Goal: Task Accomplishment & Management: Manage account settings

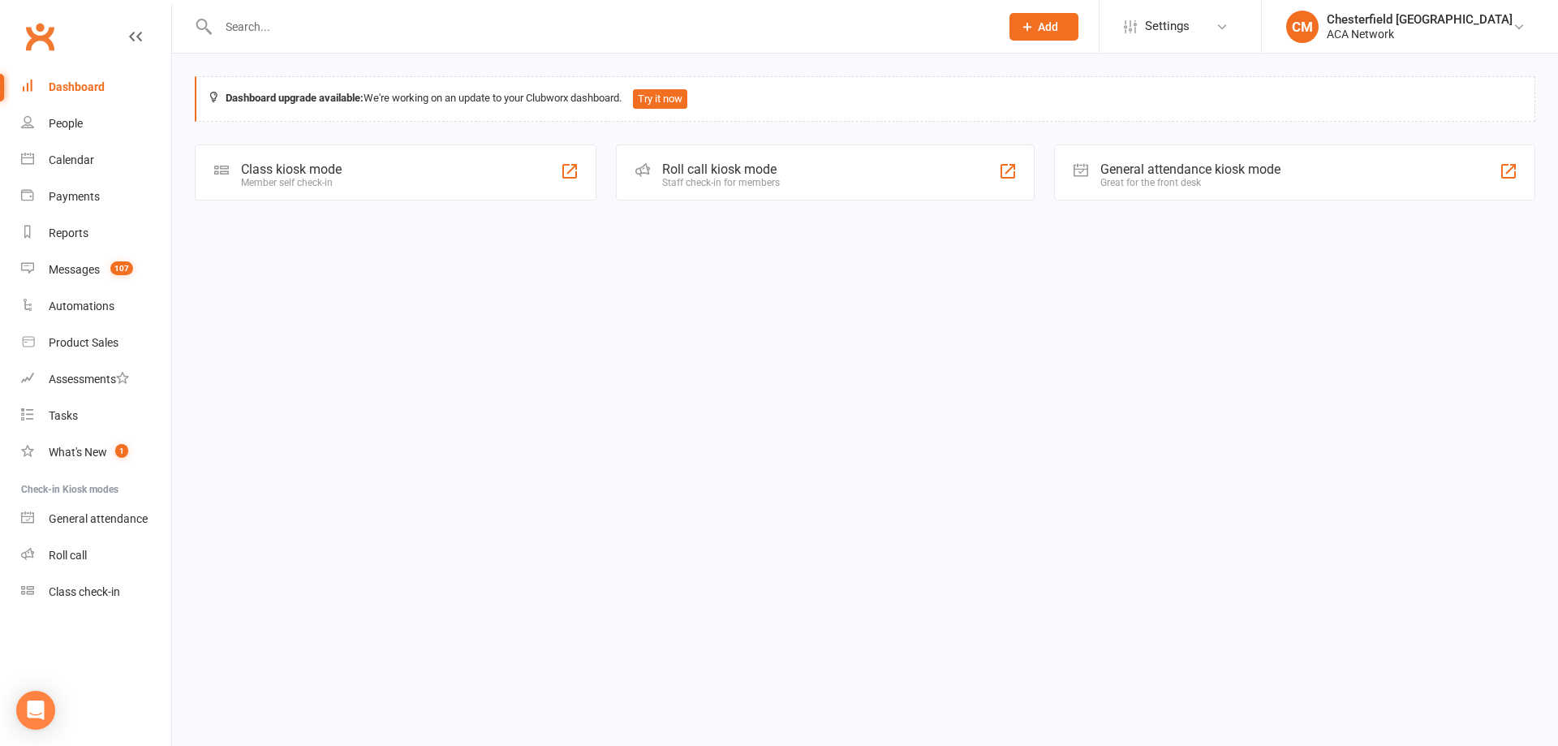
click at [300, 30] on input "text" at bounding box center [600, 26] width 775 height 23
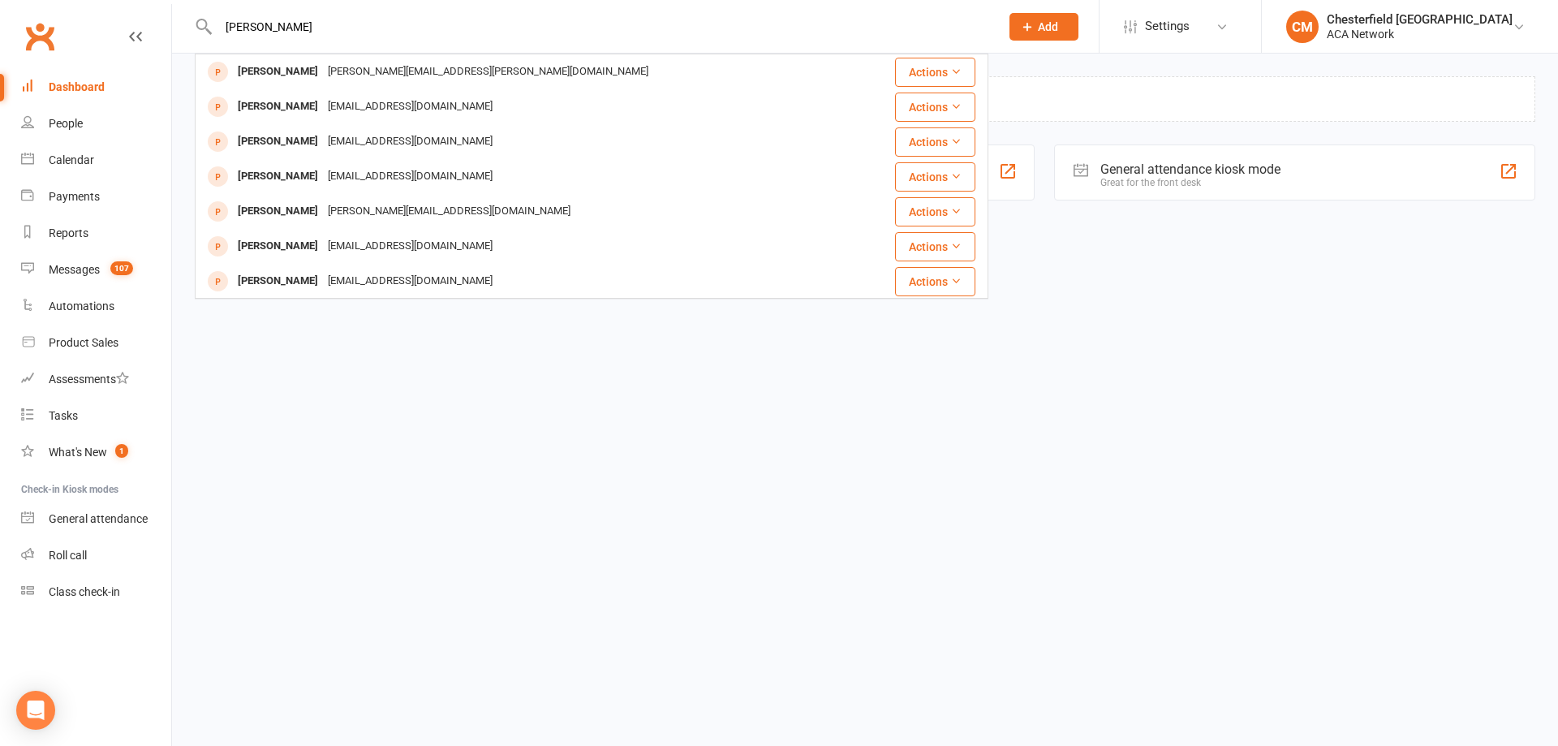
click at [310, 23] on input "[PERSON_NAME]" at bounding box center [600, 26] width 775 height 23
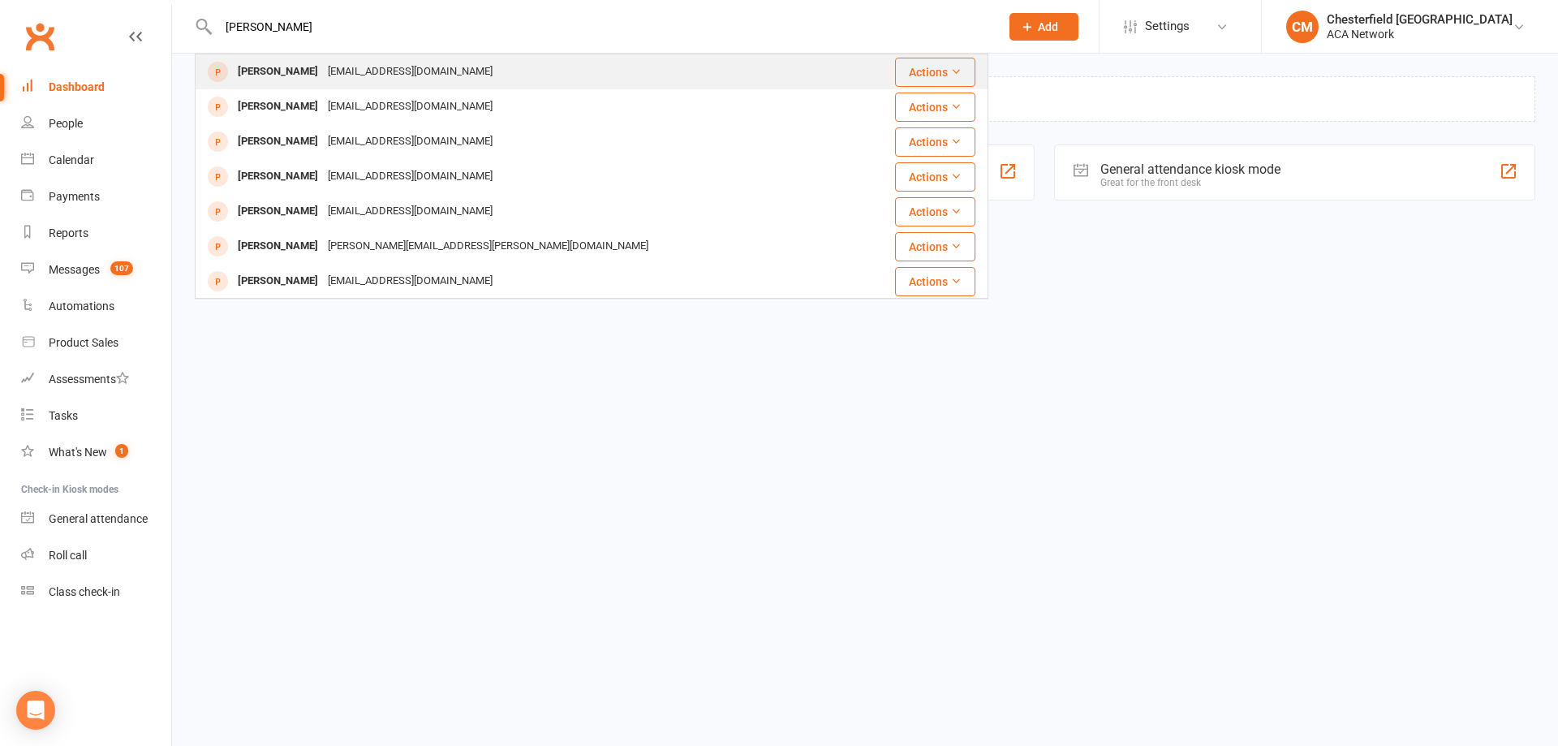
type input "jill moler"
click at [269, 67] on div "[PERSON_NAME]" at bounding box center [278, 72] width 90 height 24
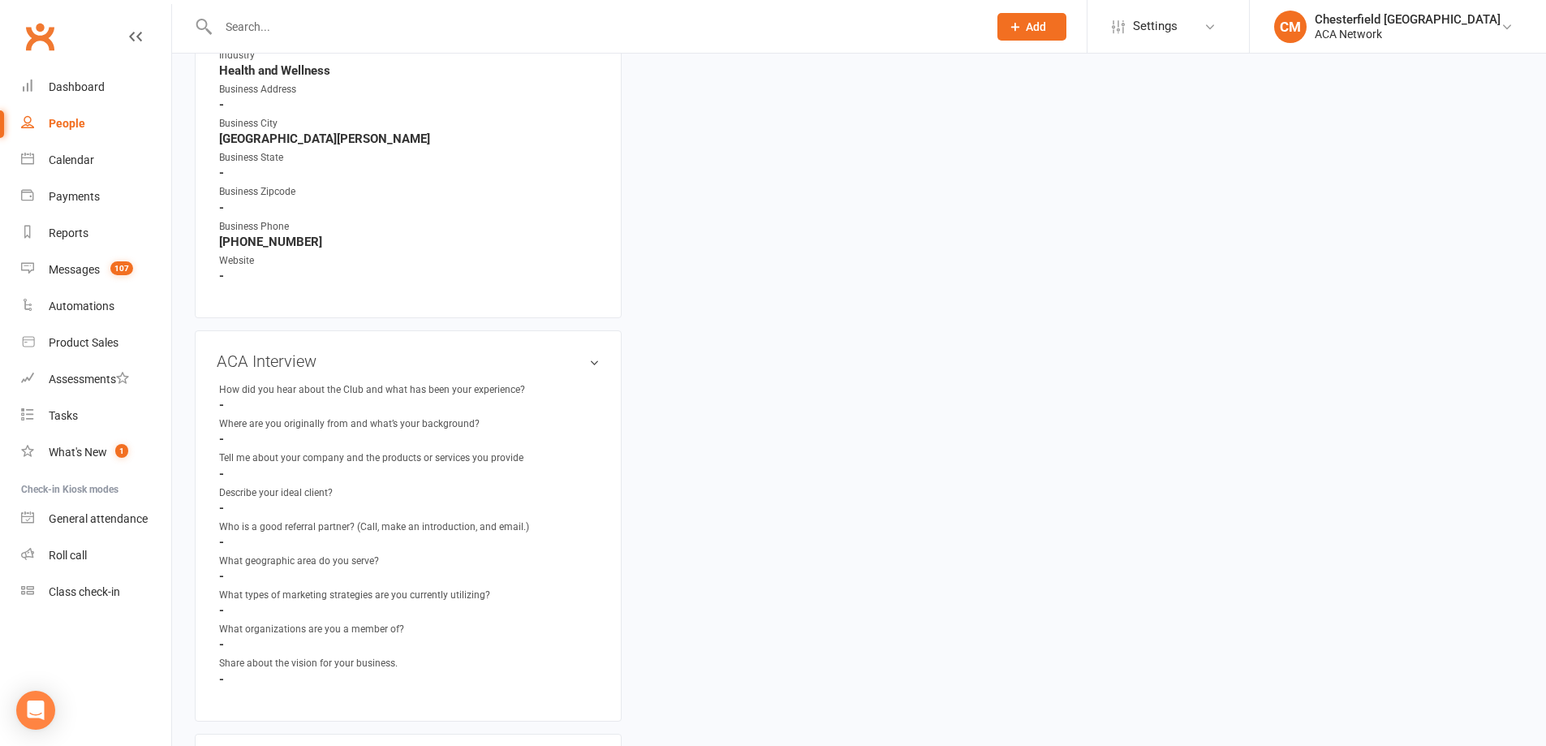
scroll to position [1541, 0]
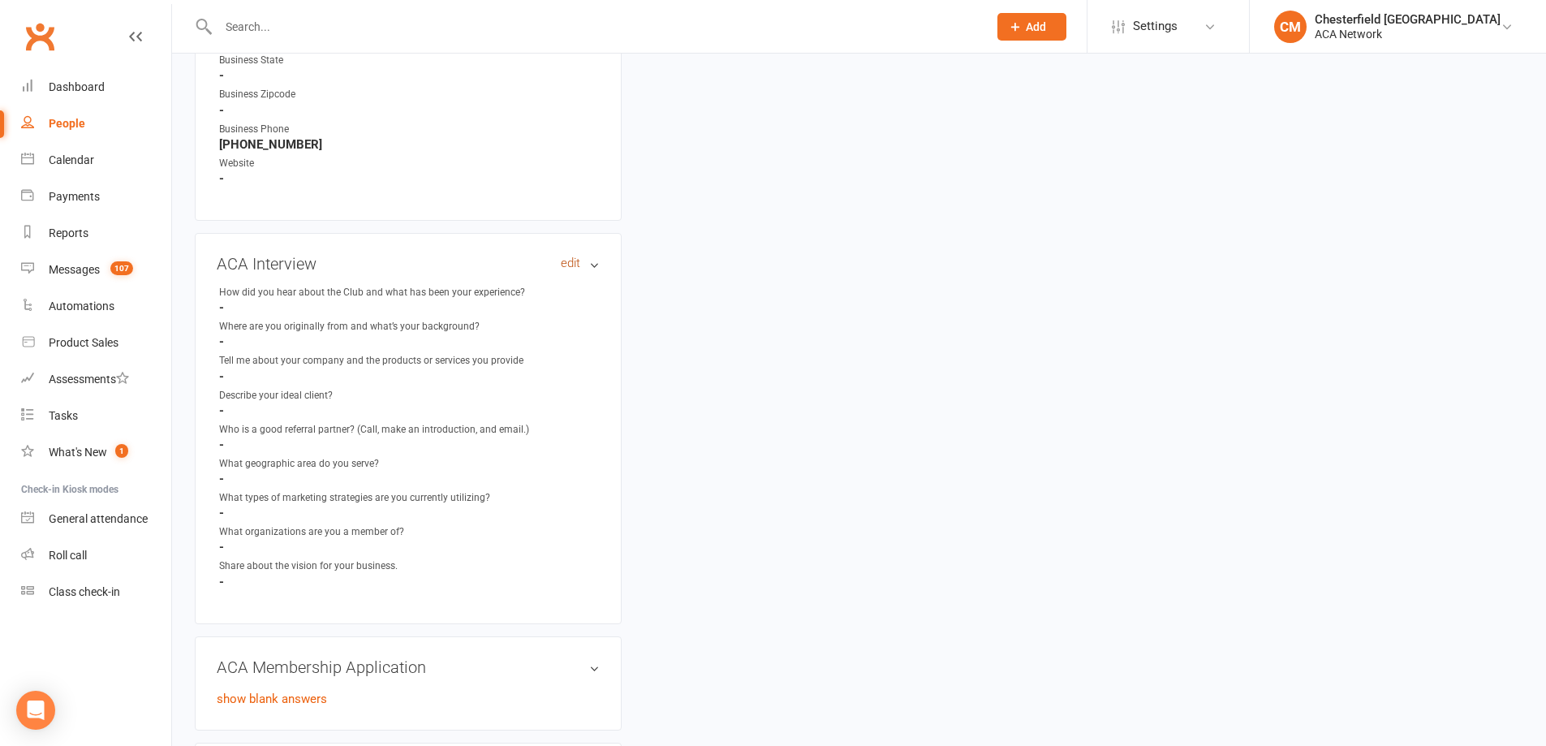
click at [565, 263] on link "edit" at bounding box center [570, 263] width 19 height 14
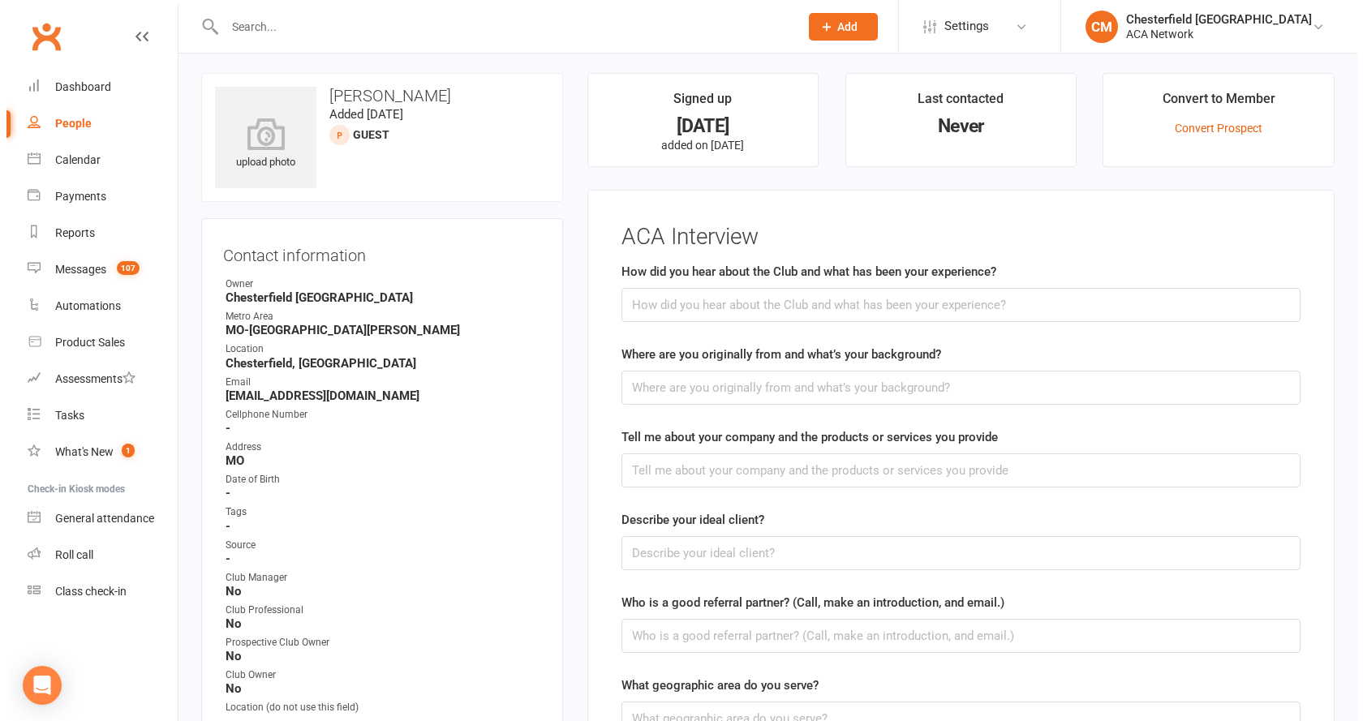
scroll to position [0, 0]
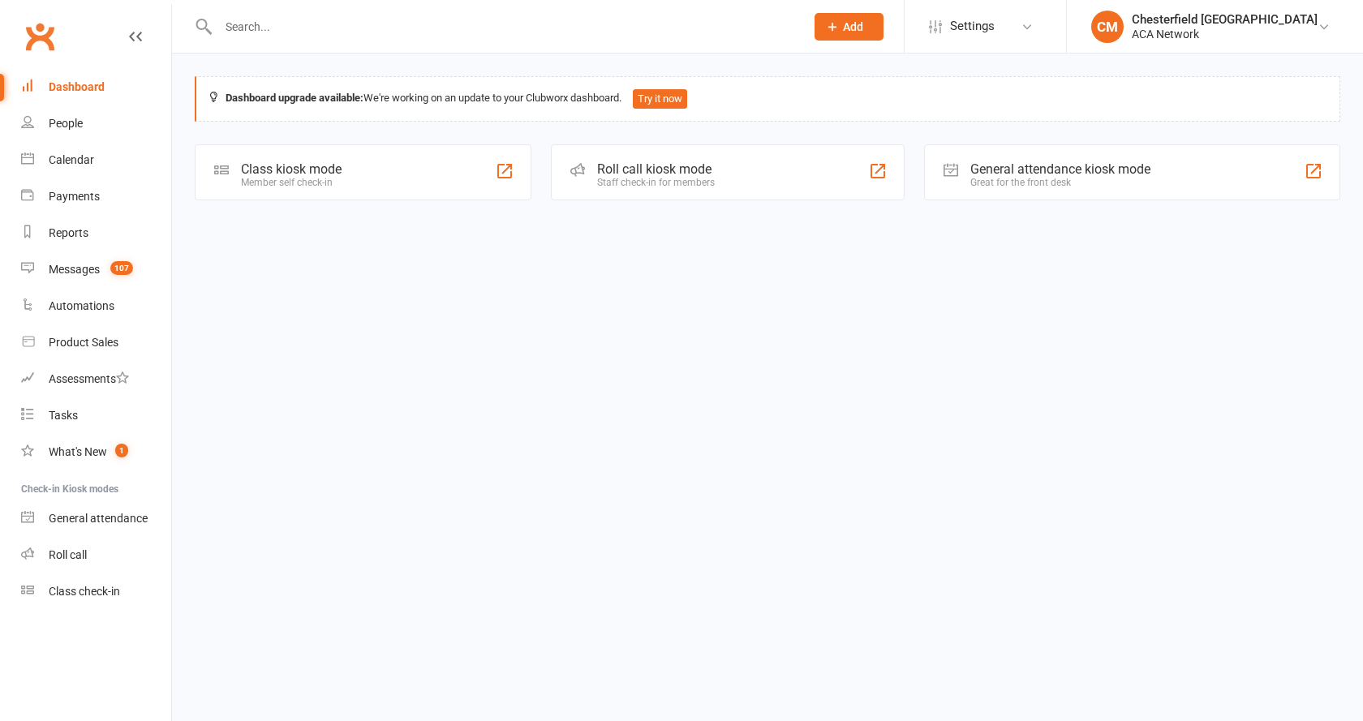
click at [302, 10] on div at bounding box center [494, 26] width 599 height 53
click at [302, 21] on input "text" at bounding box center [503, 26] width 580 height 23
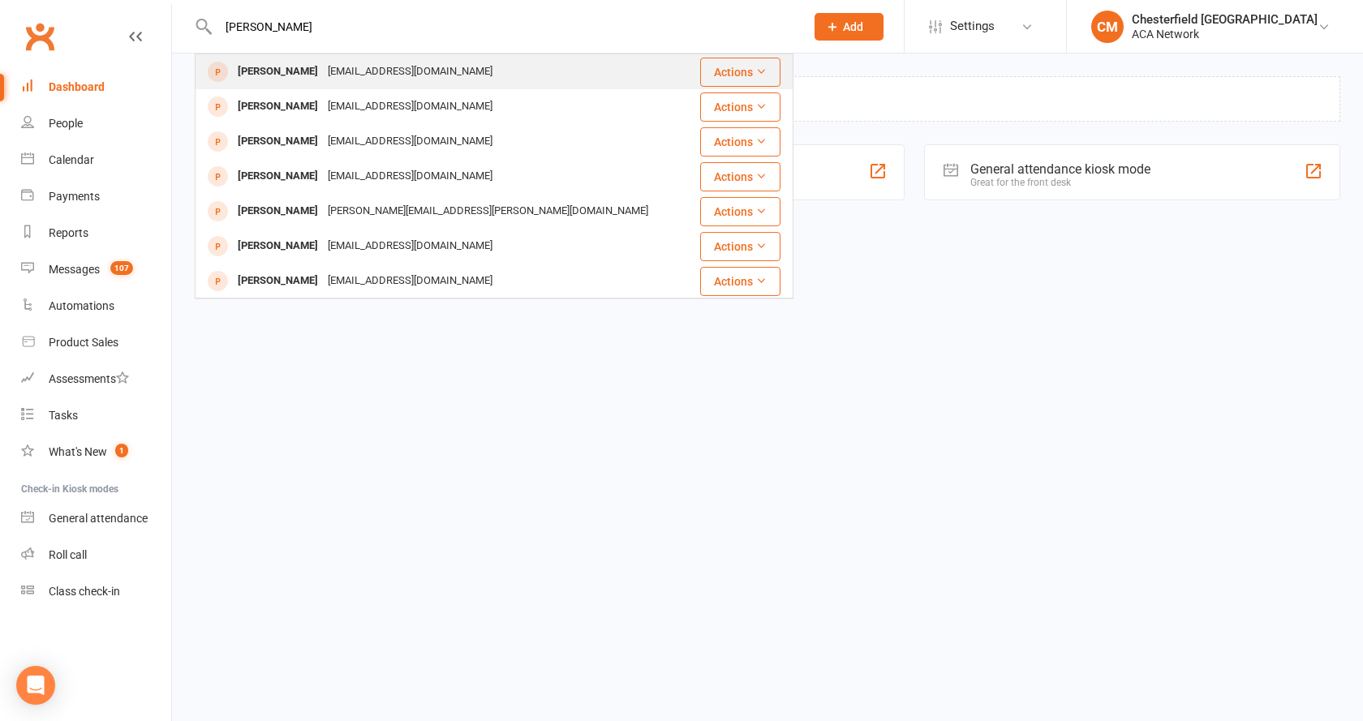
type input "[PERSON_NAME]"
click at [323, 72] on div "[EMAIL_ADDRESS][DOMAIN_NAME]" at bounding box center [410, 72] width 174 height 24
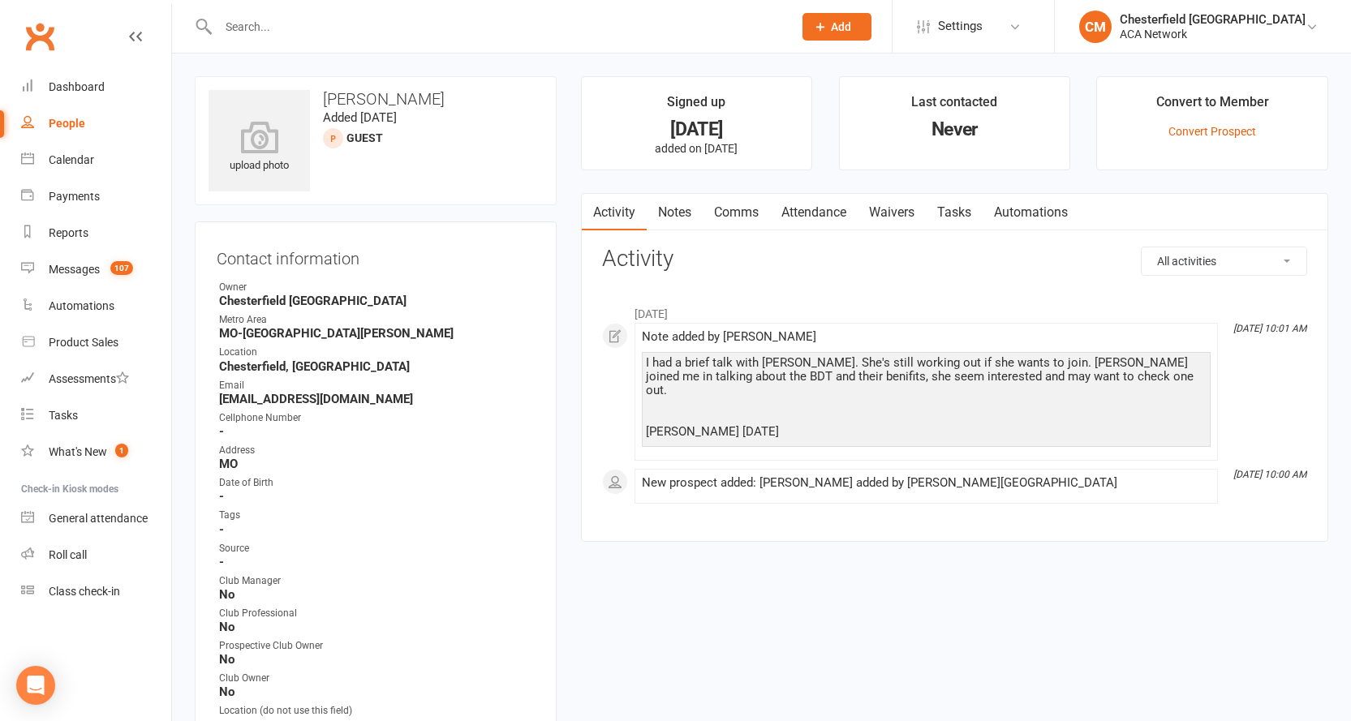
click at [885, 212] on link "Waivers" at bounding box center [892, 212] width 68 height 37
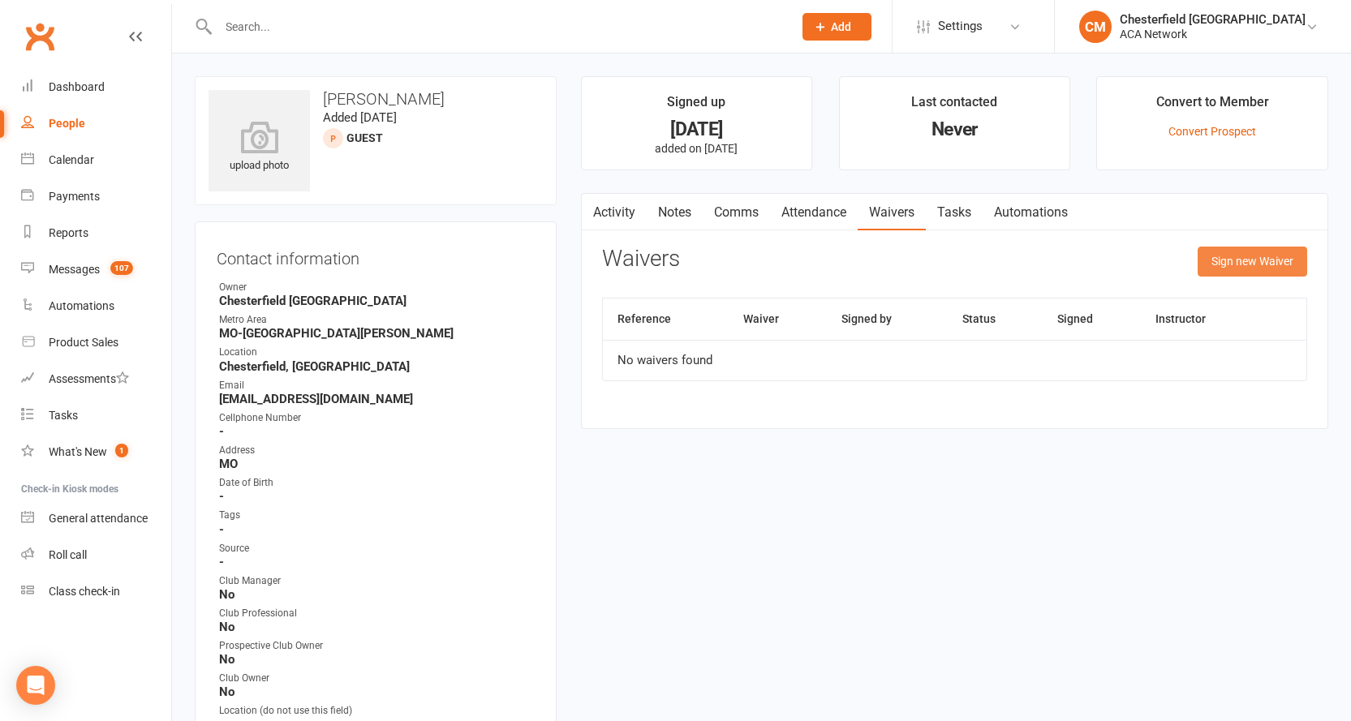
click at [1247, 257] on button "Sign new Waiver" at bounding box center [1252, 261] width 110 height 29
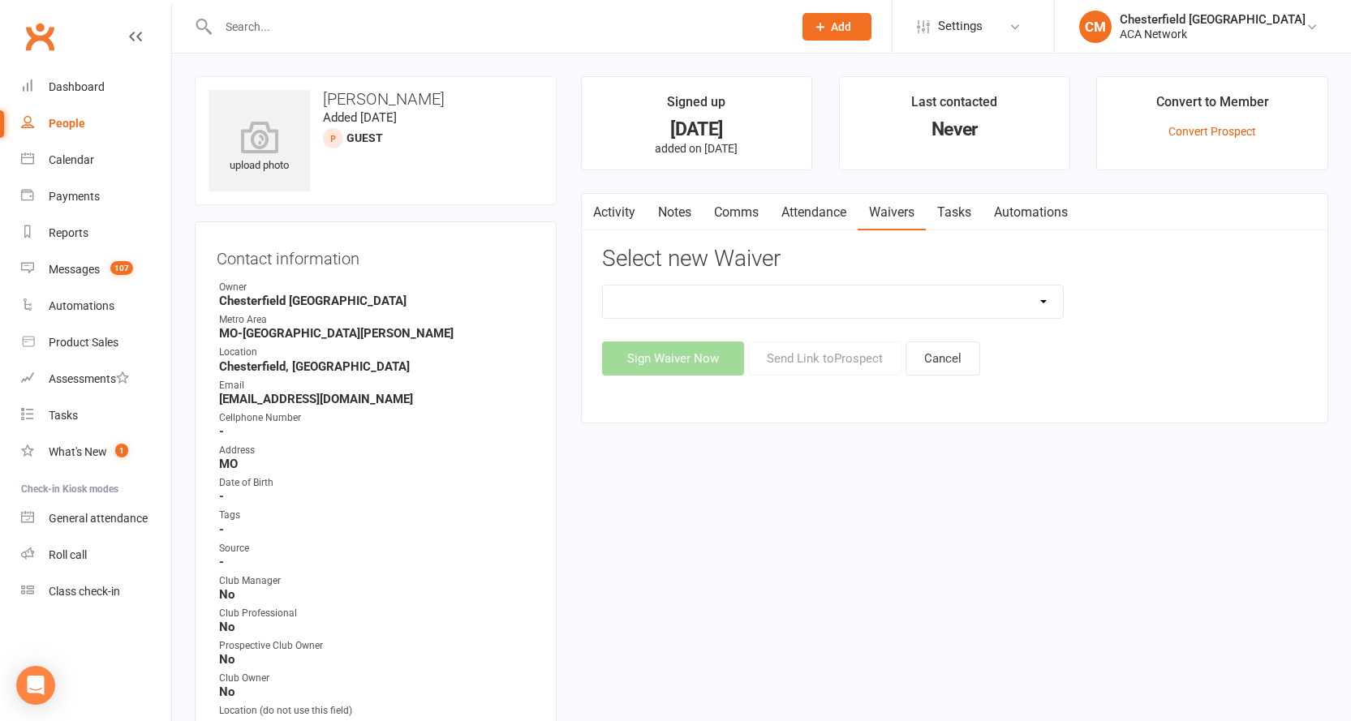
click at [992, 308] on select "ACA Business Club Membership Application ACA Membership Payment Update Form" at bounding box center [833, 302] width 461 height 32
select select "10818"
click at [603, 286] on select "ACA Business Club Membership Application ACA Membership Payment Update Form" at bounding box center [833, 302] width 461 height 32
click at [703, 366] on button "Sign Waiver Now" at bounding box center [673, 359] width 142 height 34
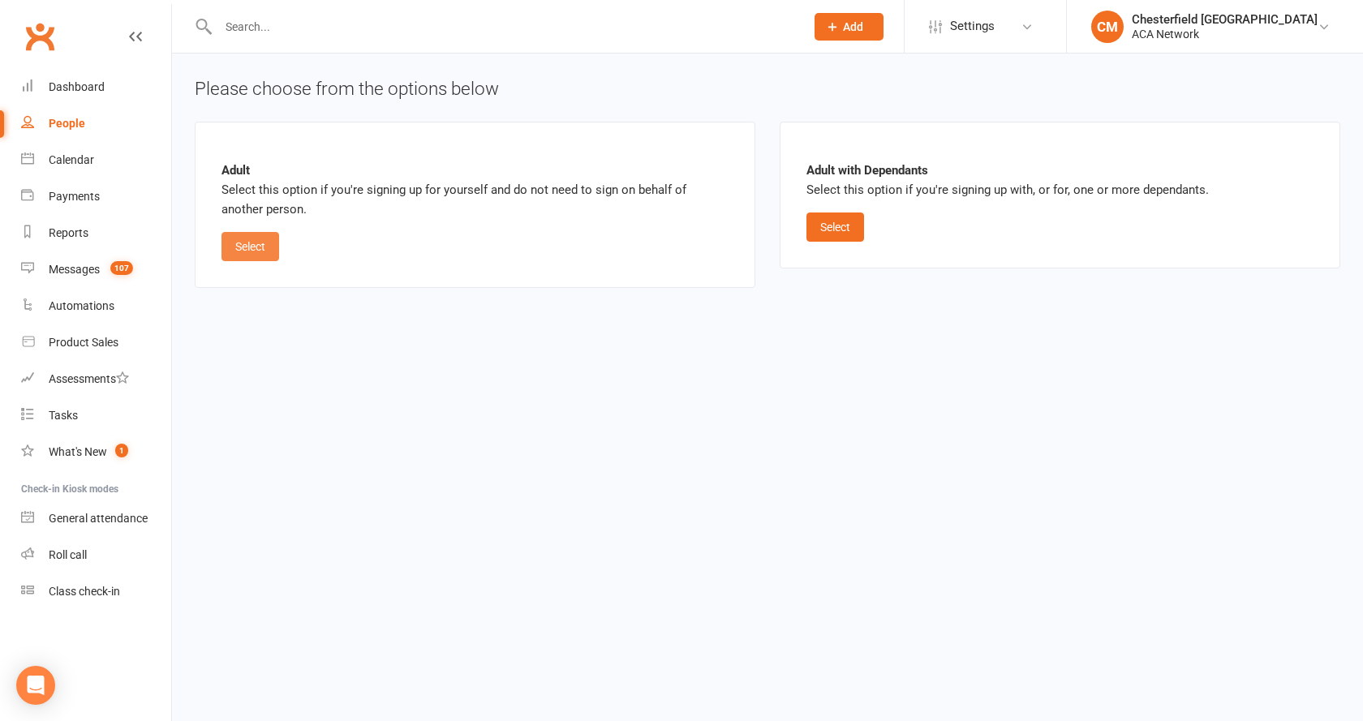
click at [267, 248] on button "Select" at bounding box center [250, 246] width 58 height 29
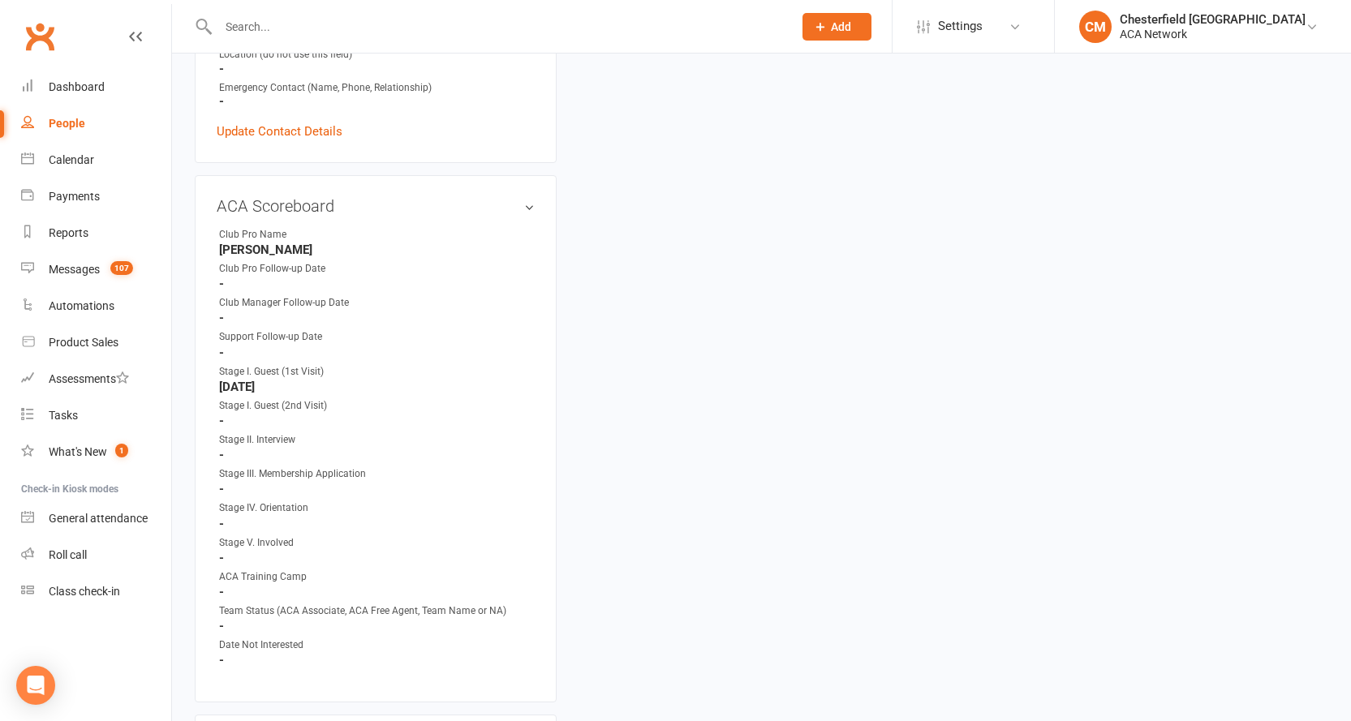
scroll to position [649, 0]
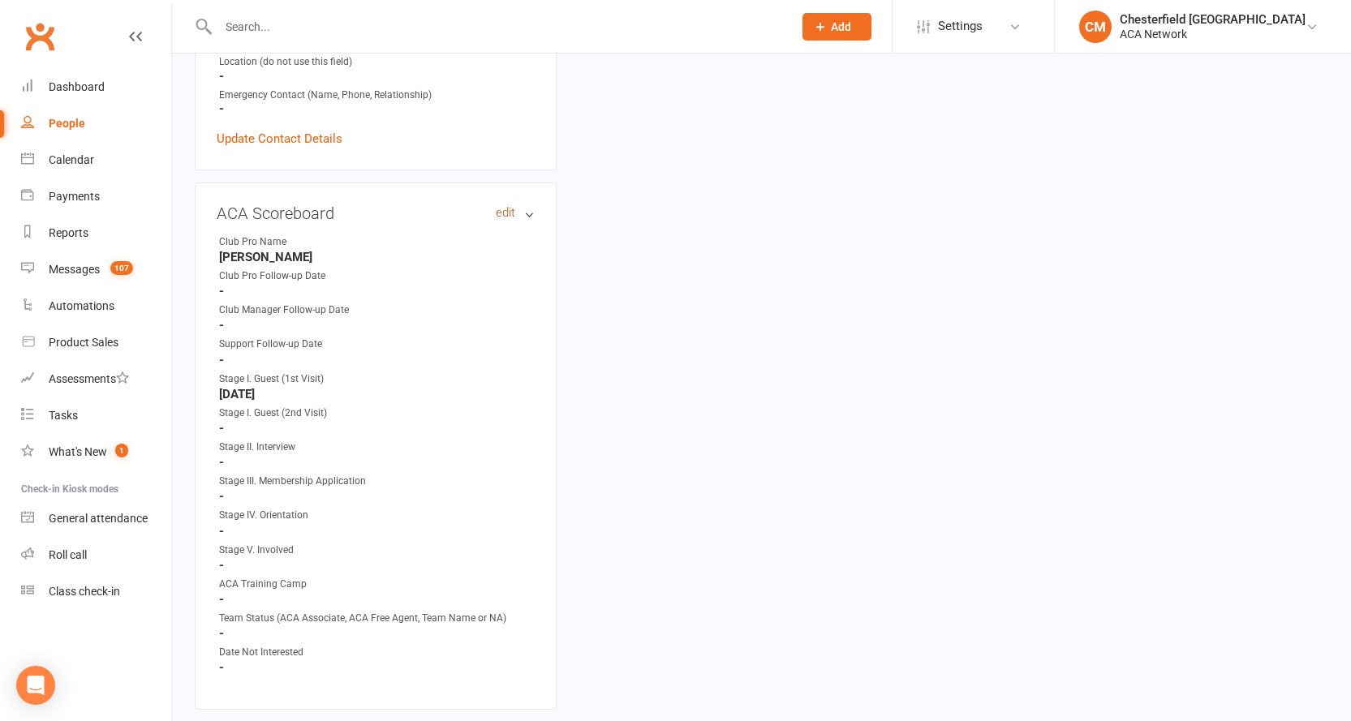
click at [505, 214] on link "edit" at bounding box center [505, 213] width 19 height 14
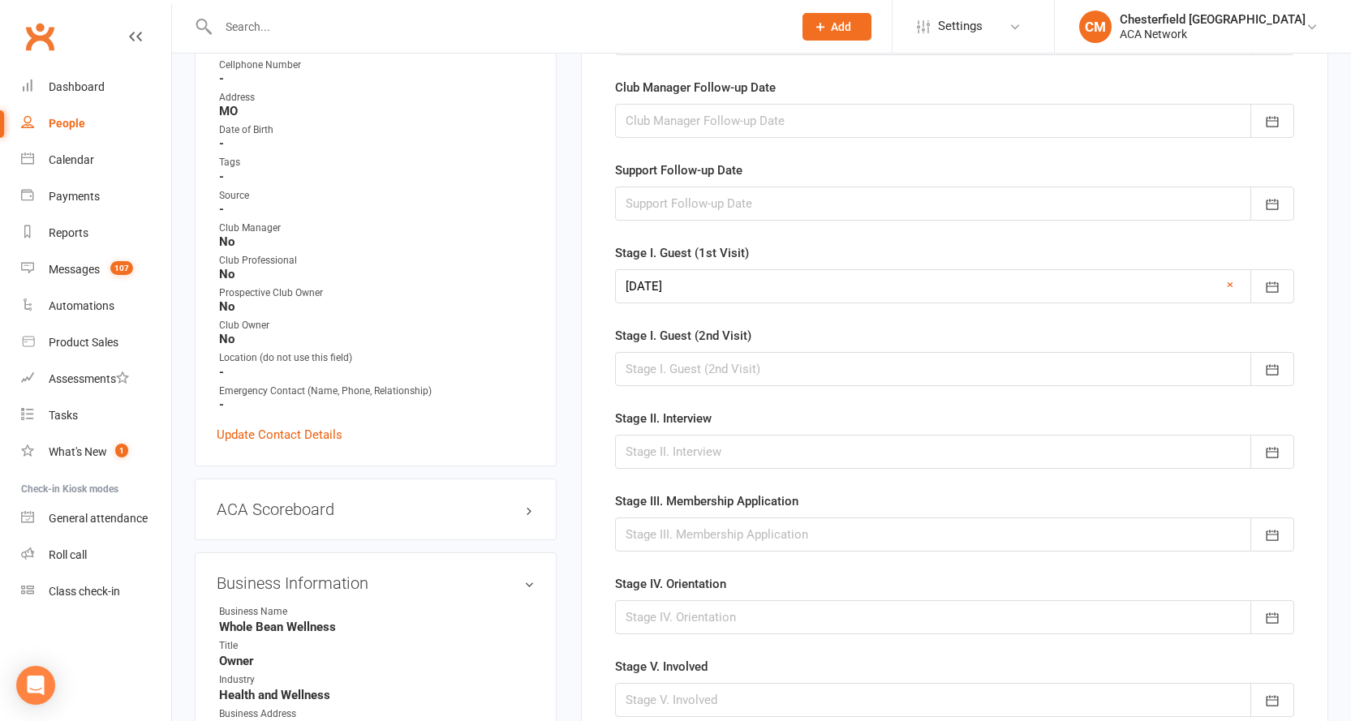
scroll to position [355, 0]
click at [706, 440] on div at bounding box center [954, 449] width 679 height 34
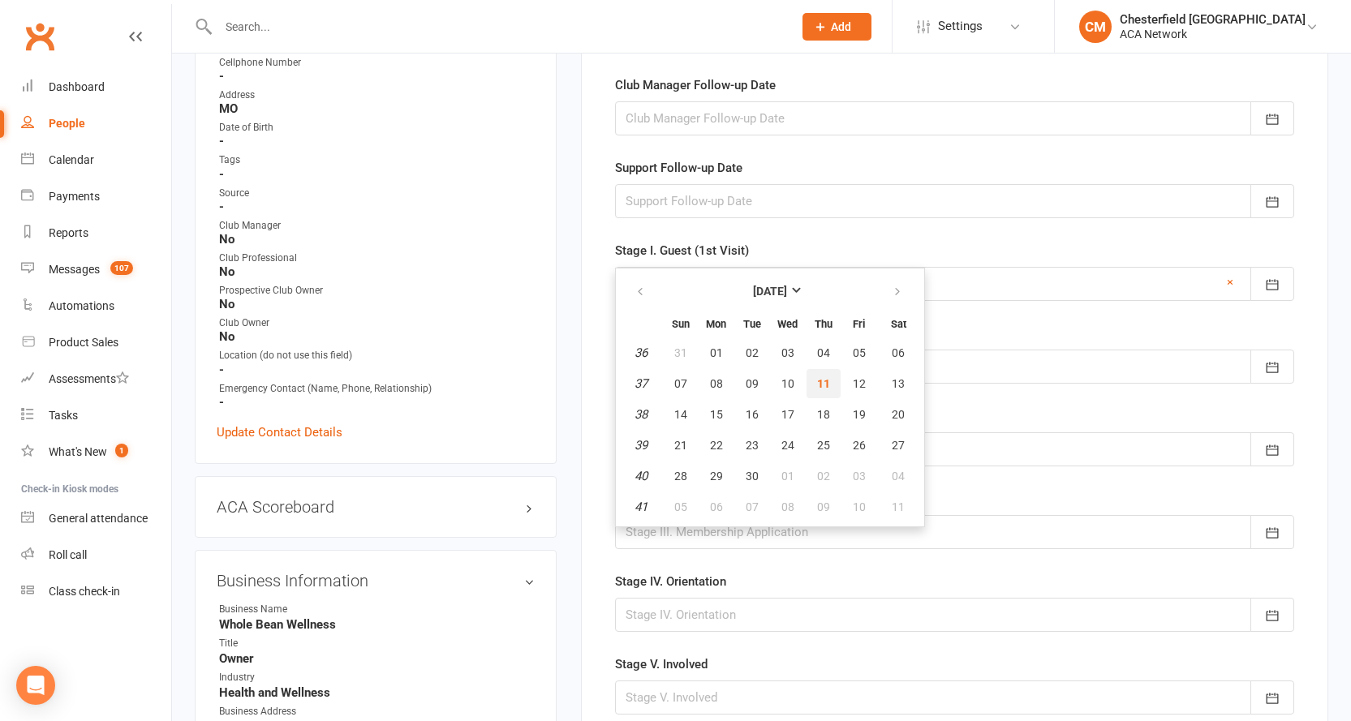
click at [828, 390] on span "11" at bounding box center [823, 383] width 13 height 13
type input "[DATE]"
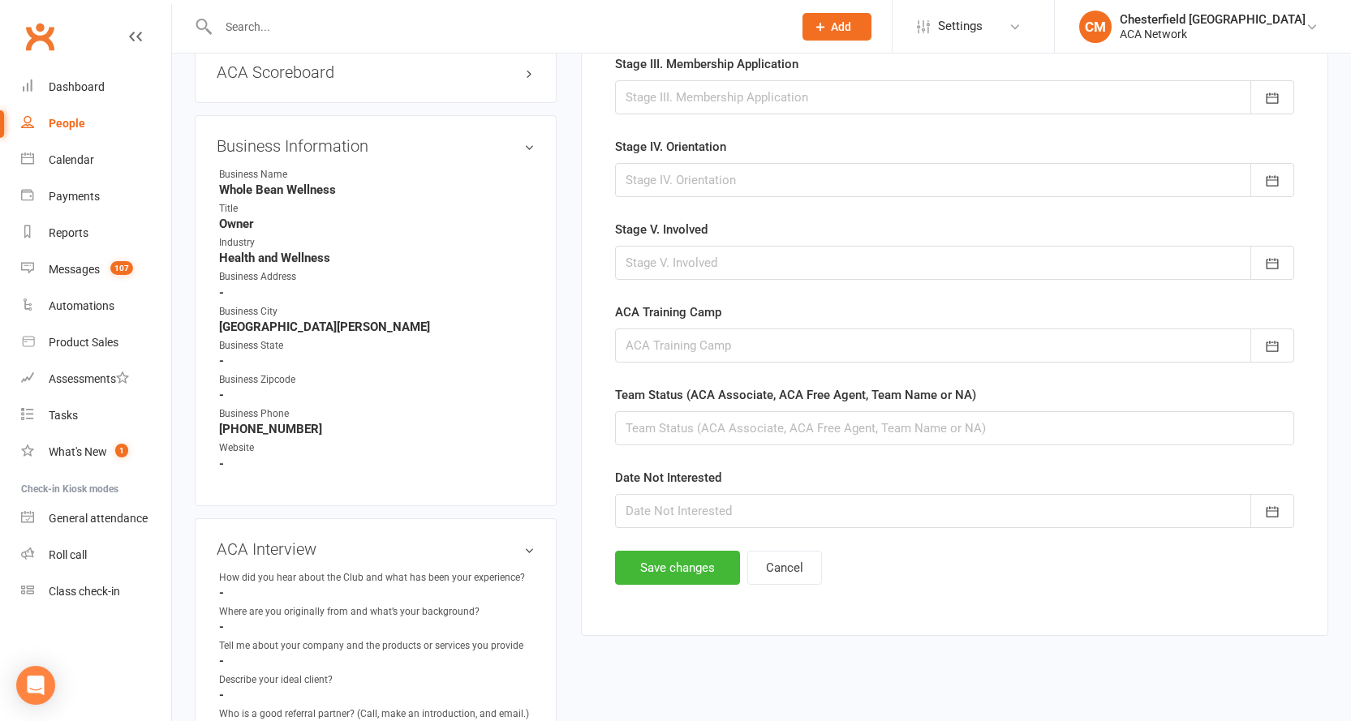
scroll to position [842, 0]
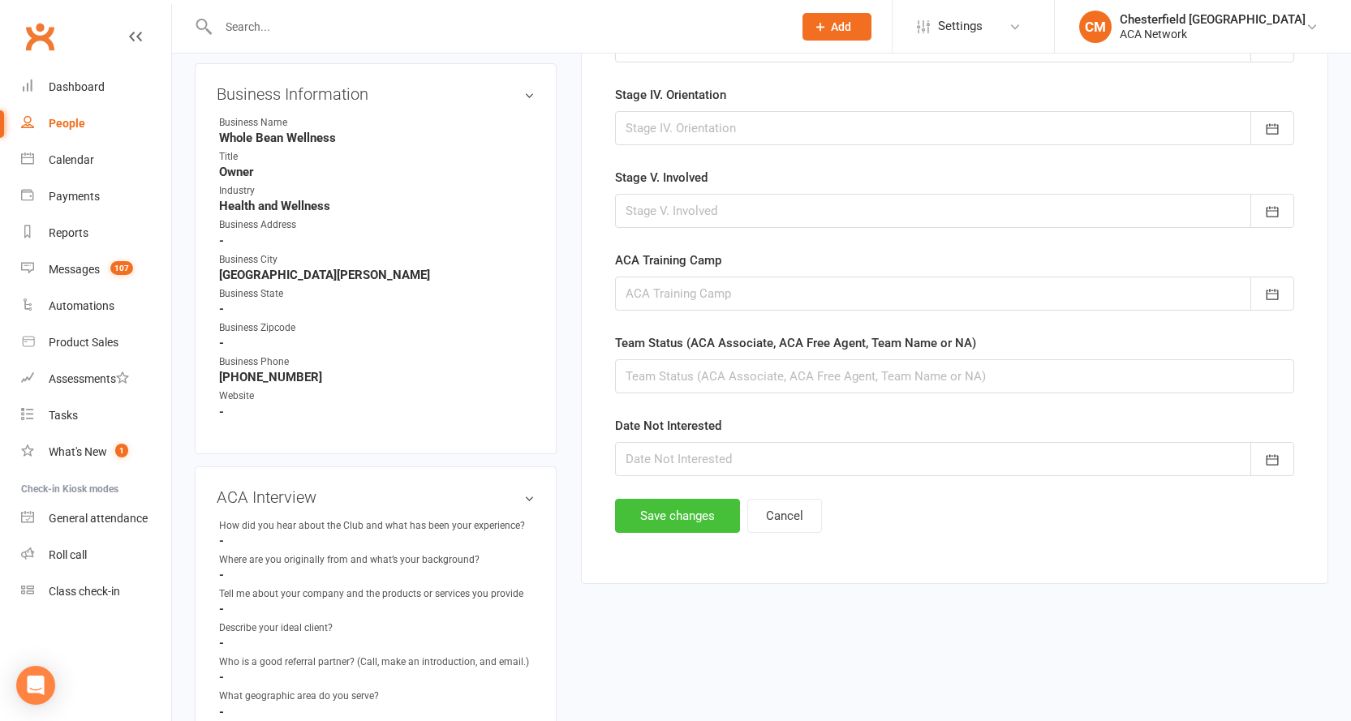
click at [684, 517] on button "Save changes" at bounding box center [677, 516] width 125 height 34
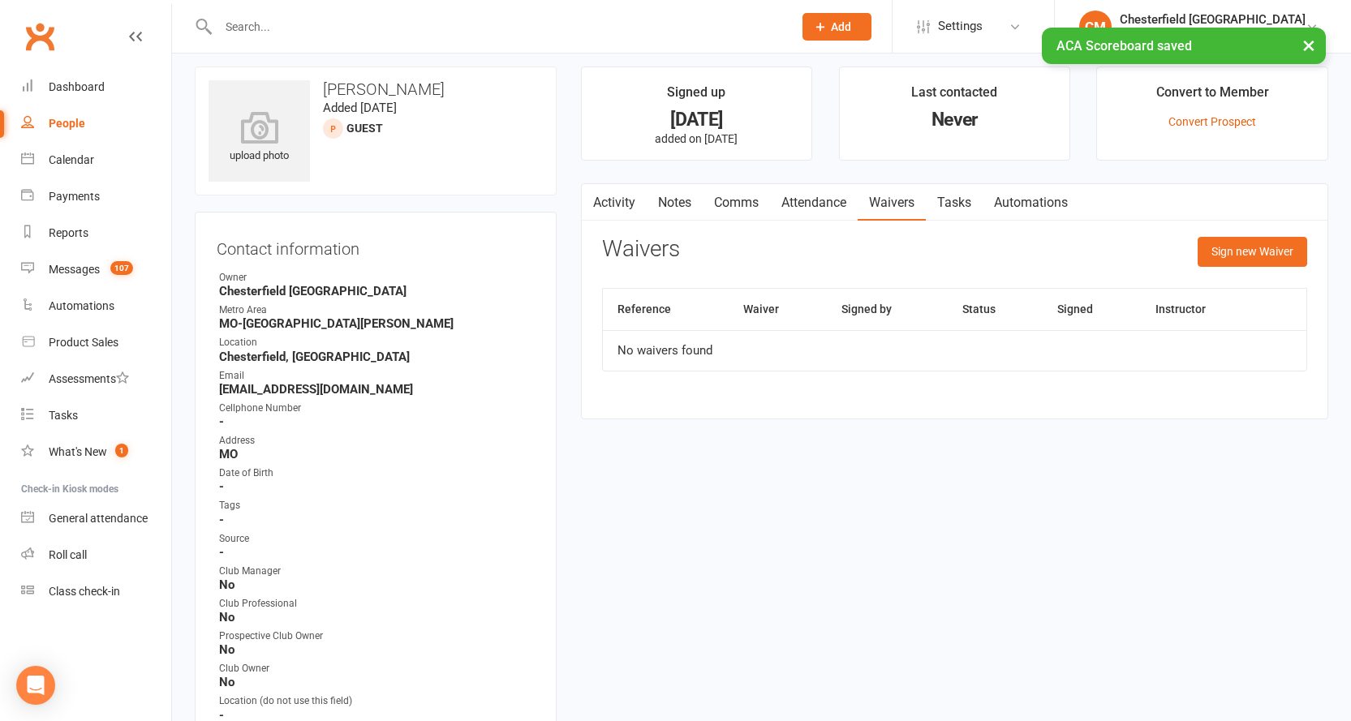
scroll to position [0, 0]
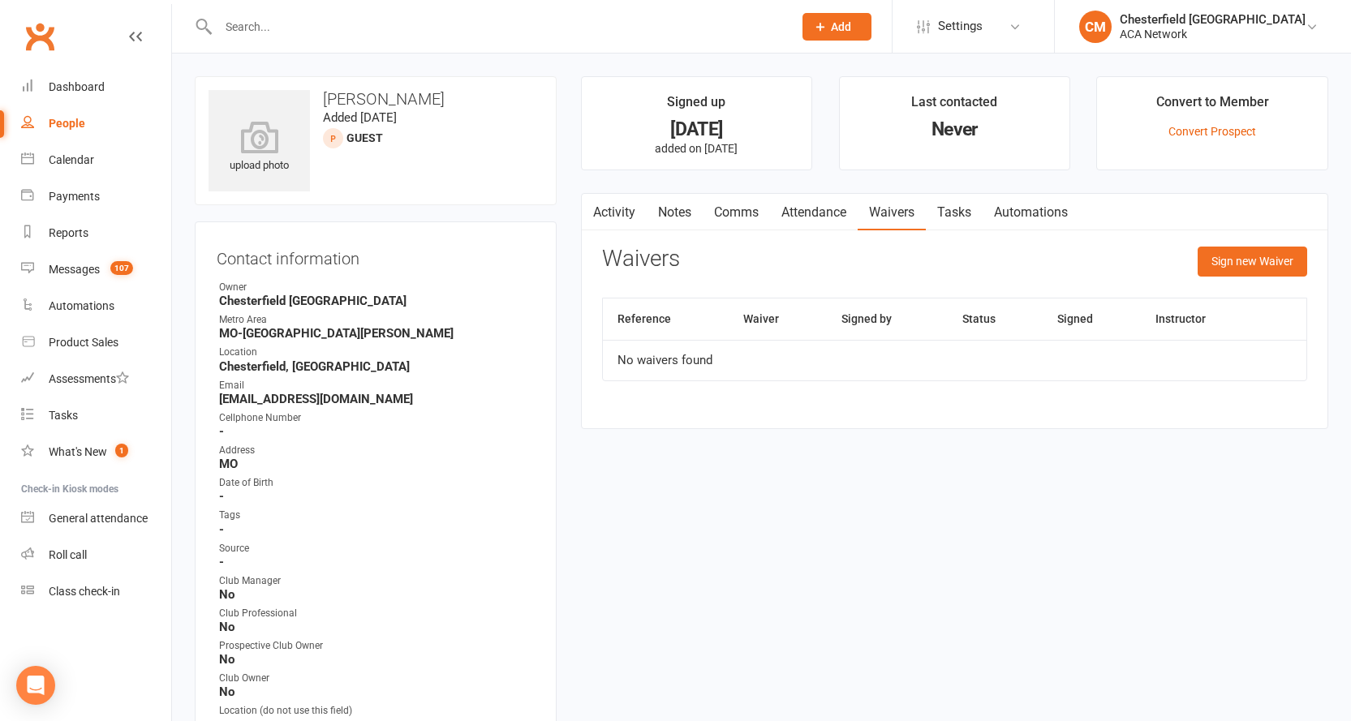
click at [673, 214] on link "Notes" at bounding box center [675, 212] width 56 height 37
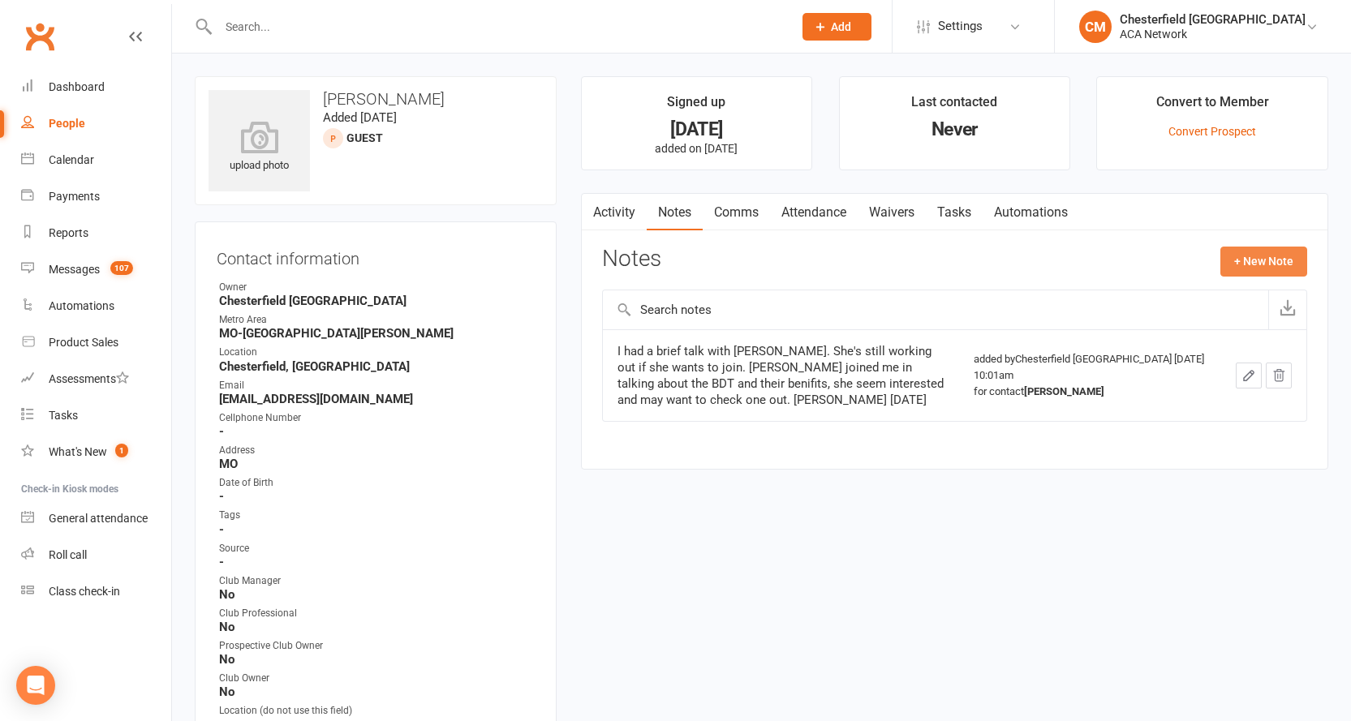
click at [1253, 262] on button "+ New Note" at bounding box center [1263, 261] width 87 height 29
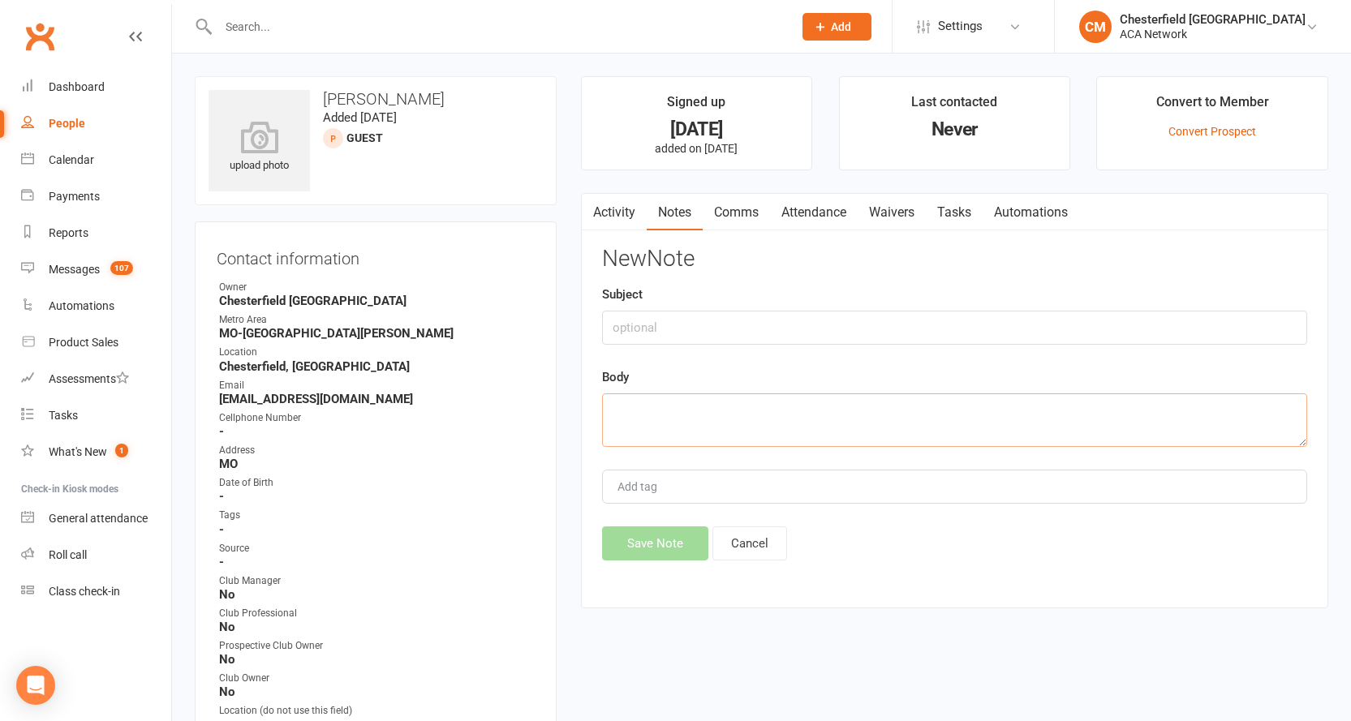
click at [669, 411] on textarea at bounding box center [954, 420] width 705 height 54
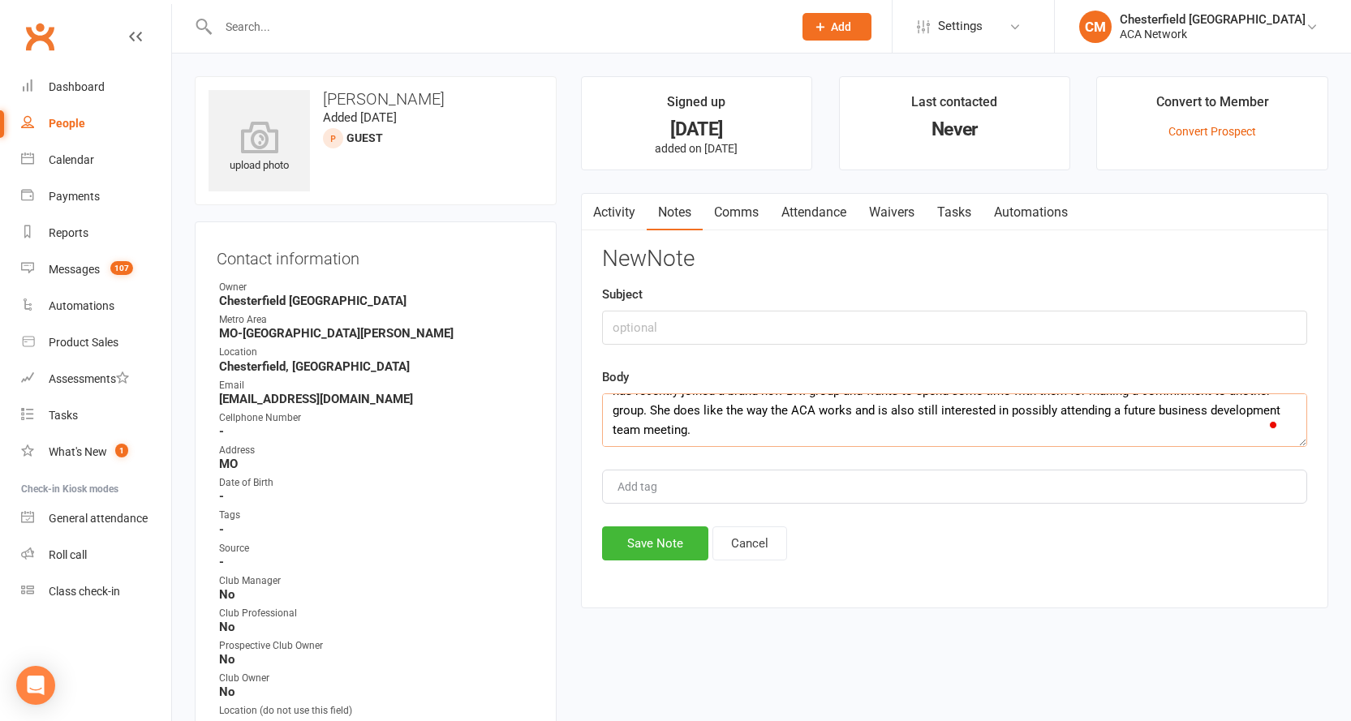
scroll to position [69, 0]
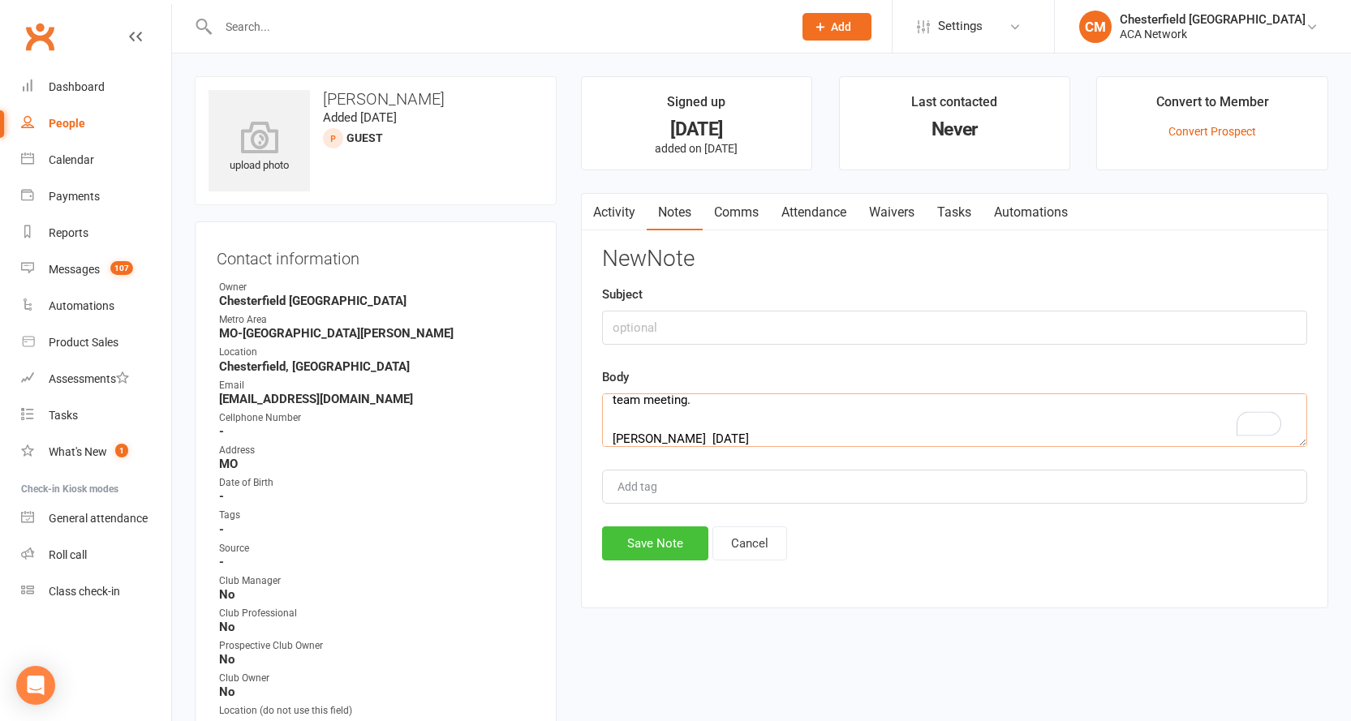
type textarea "Just finished speaking with [PERSON_NAME] she is interested but not interested …"
click at [639, 539] on button "Save Note" at bounding box center [655, 544] width 106 height 34
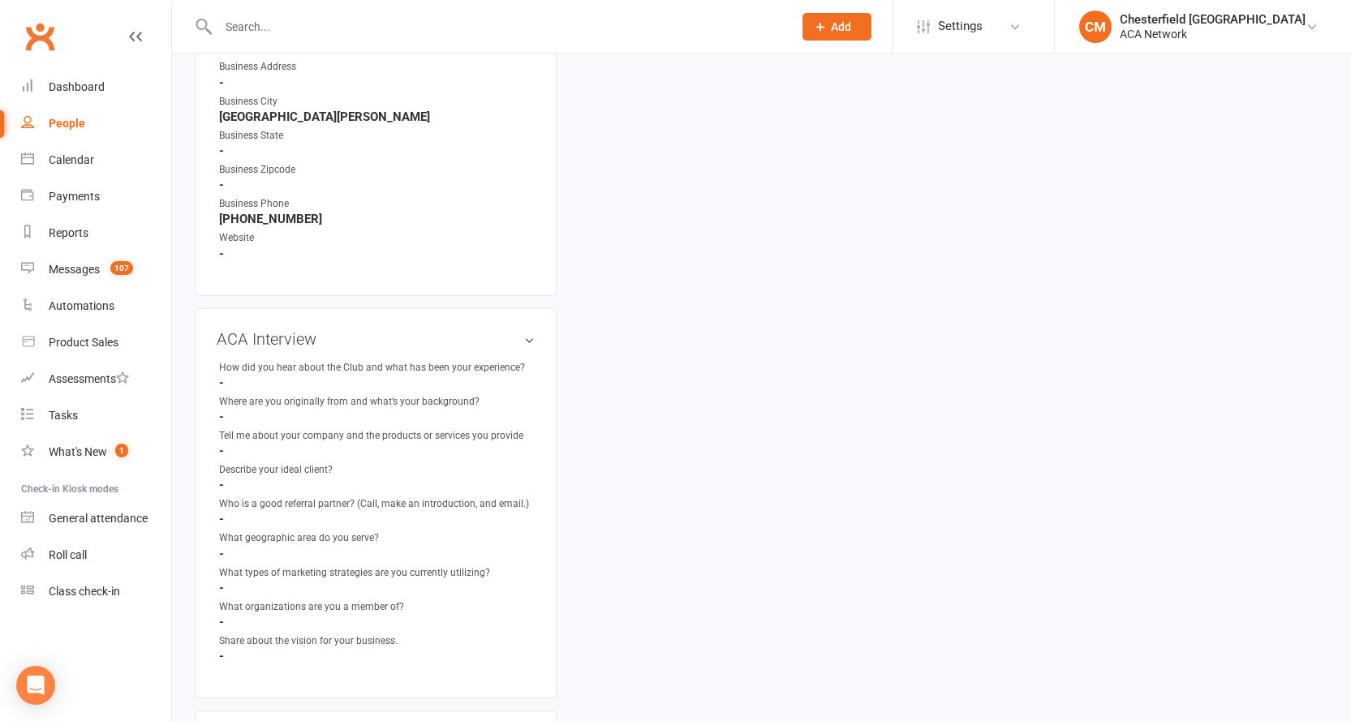
scroll to position [1055, 0]
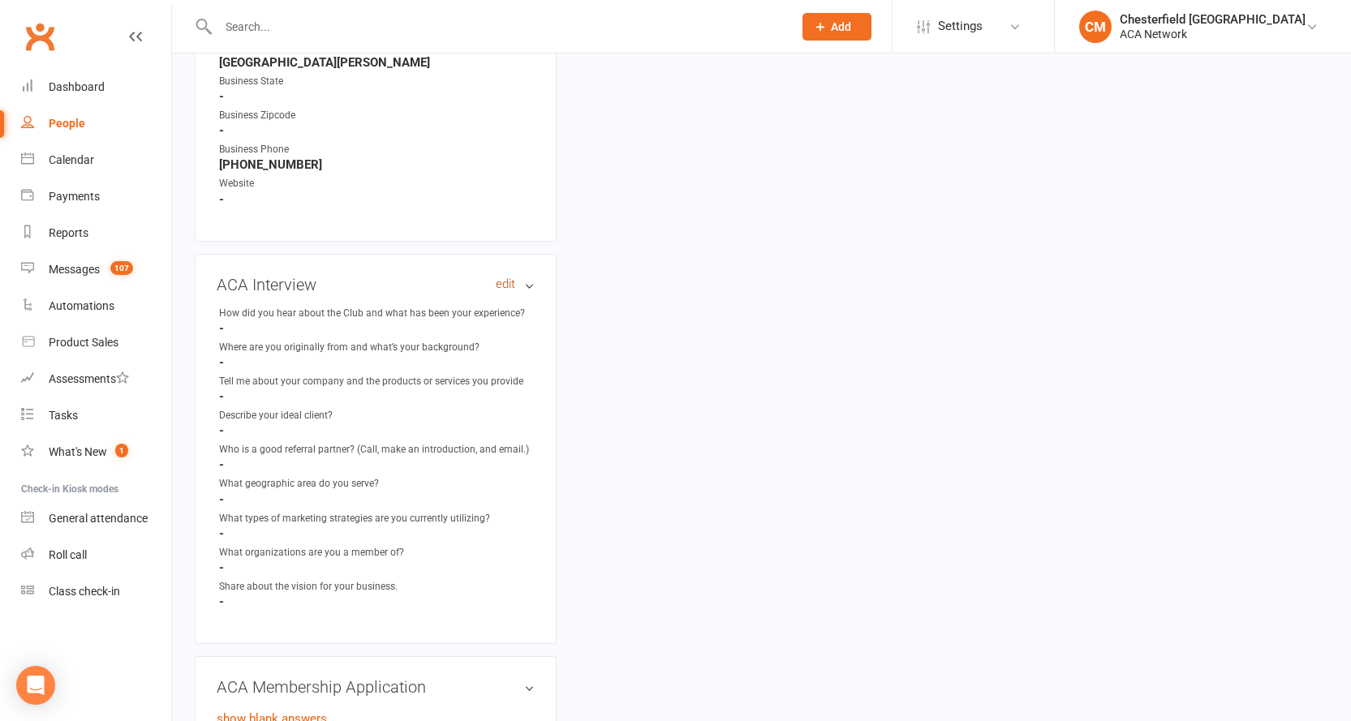
click at [497, 289] on link "edit" at bounding box center [505, 284] width 19 height 14
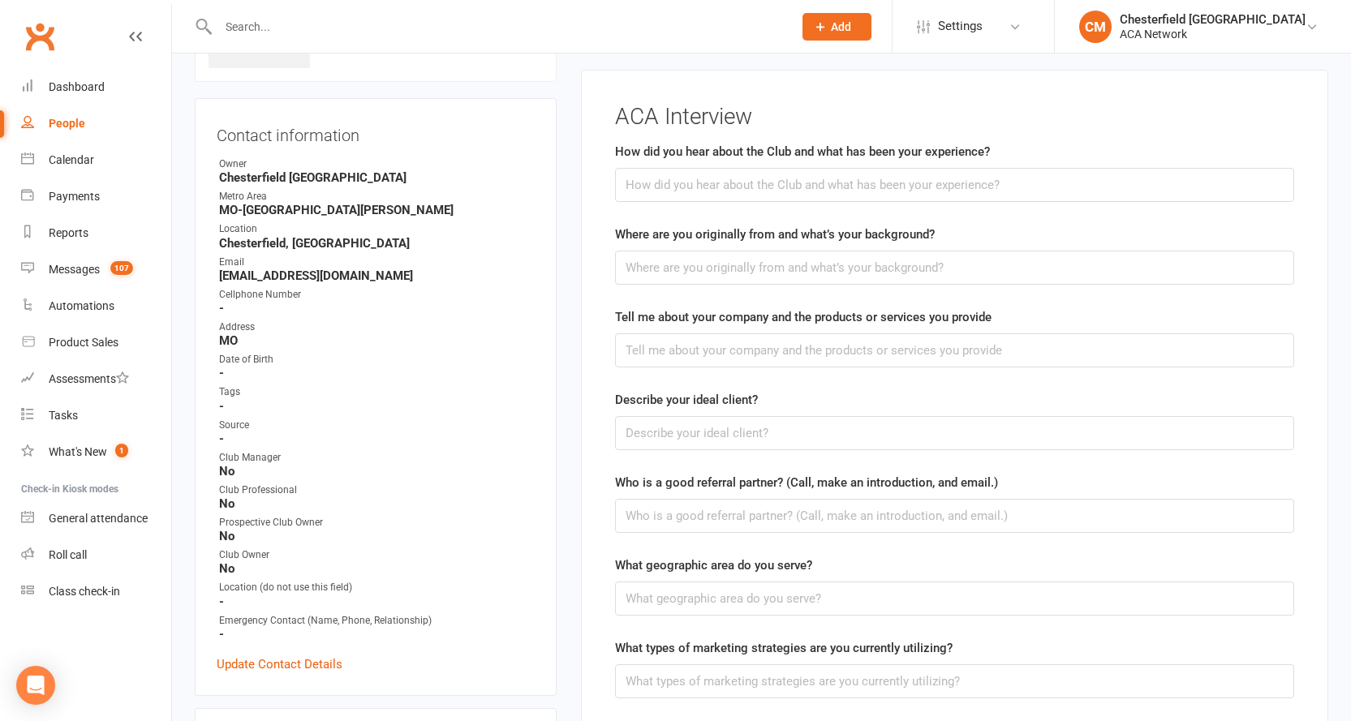
scroll to position [112, 0]
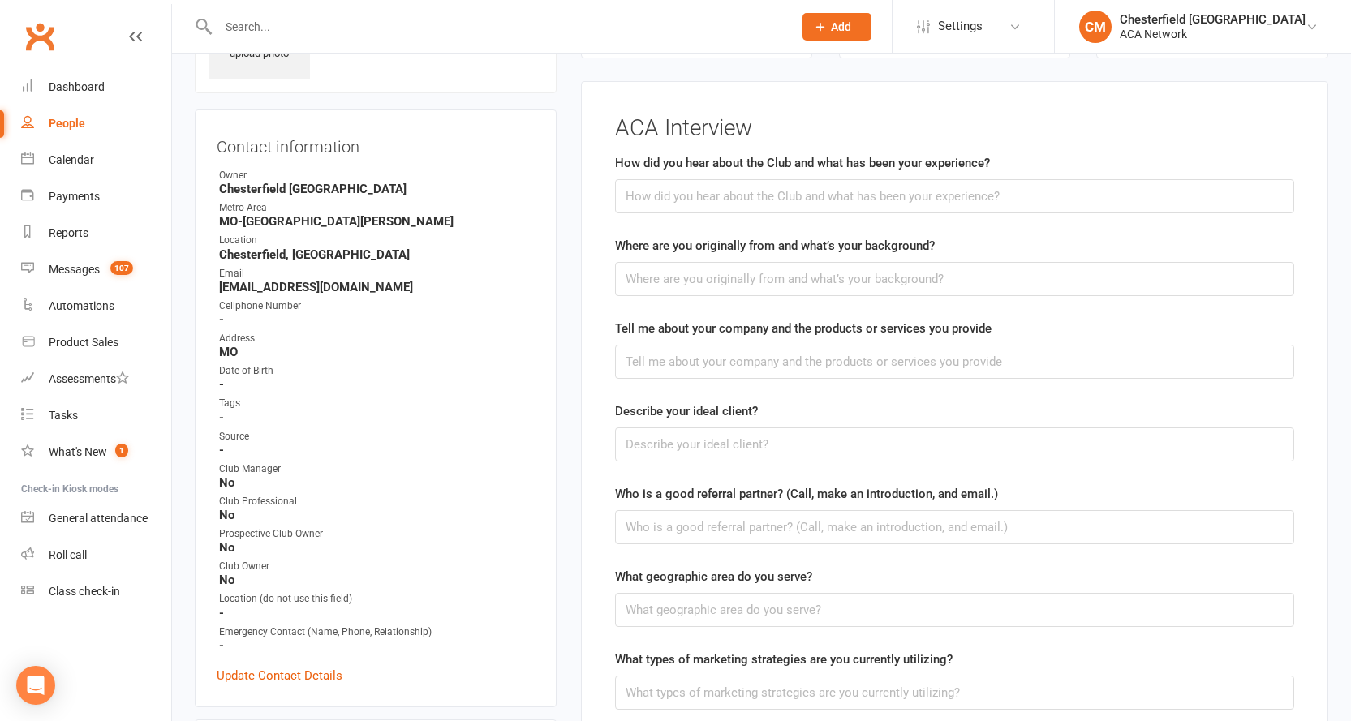
click at [621, 164] on label "How did you hear about the Club and what has been your experience?" at bounding box center [802, 162] width 375 height 19
click at [617, 162] on label "How did you hear about the Club and what has been your experience?" at bounding box center [802, 162] width 375 height 19
copy label "How"
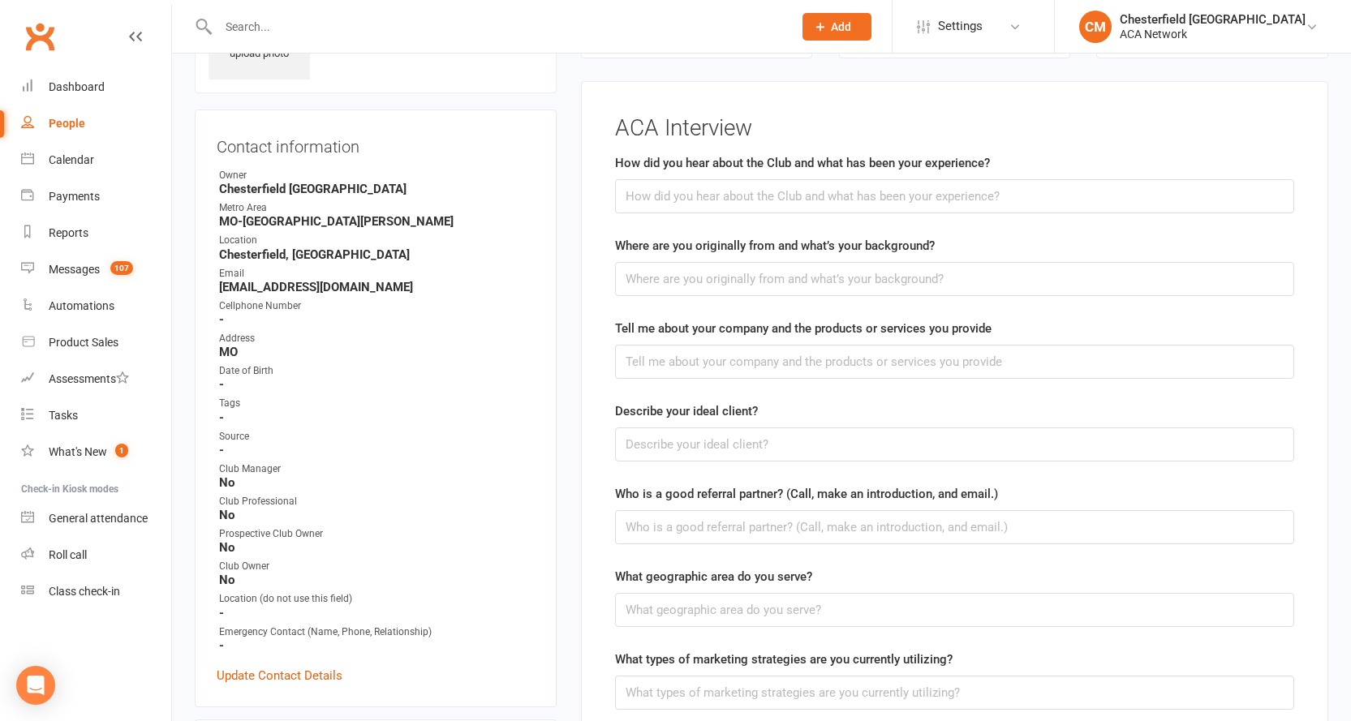
click at [655, 240] on label "Where are you originally from and what’s your background?" at bounding box center [775, 245] width 320 height 19
copy label "are"
click at [759, 325] on label "Tell me about your company and the products or services you provide" at bounding box center [803, 328] width 376 height 19
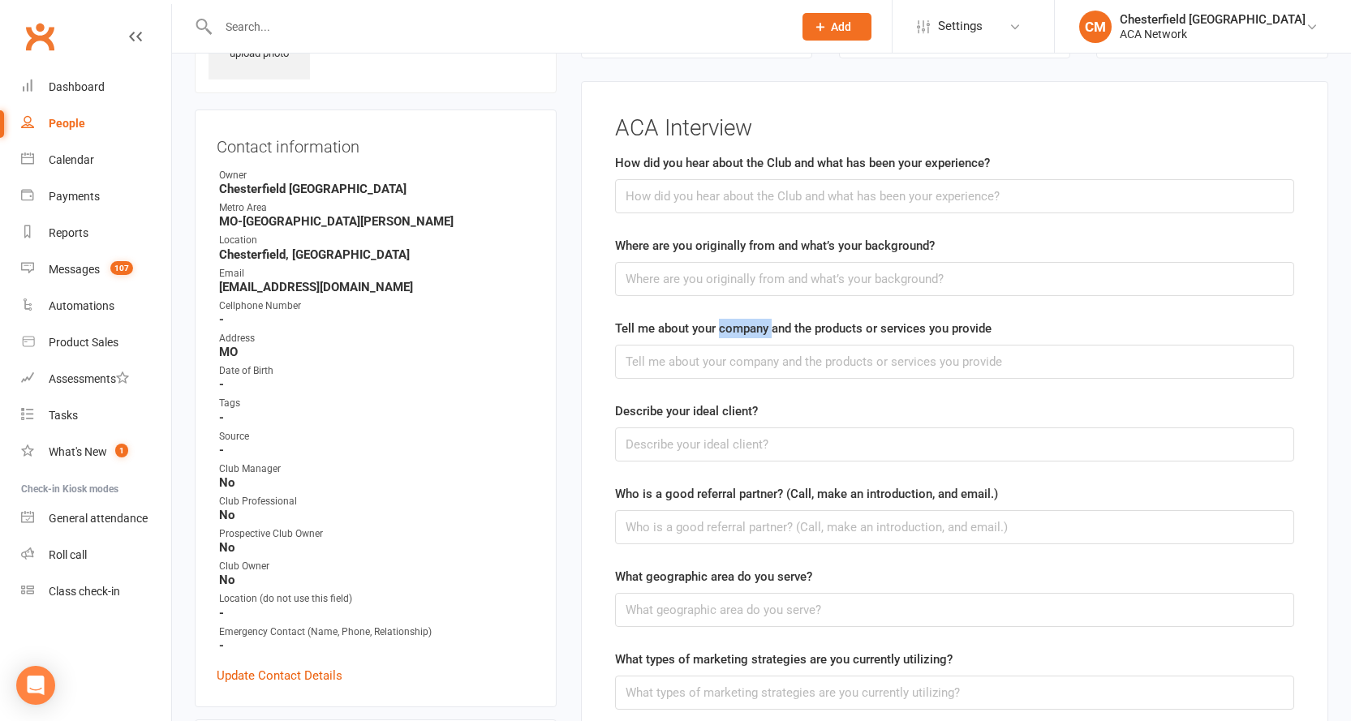
click at [759, 325] on label "Tell me about your company and the products or services you provide" at bounding box center [803, 328] width 376 height 19
click at [758, 325] on label "Tell me about your company and the products or services you provide" at bounding box center [803, 328] width 376 height 19
copy label "company"
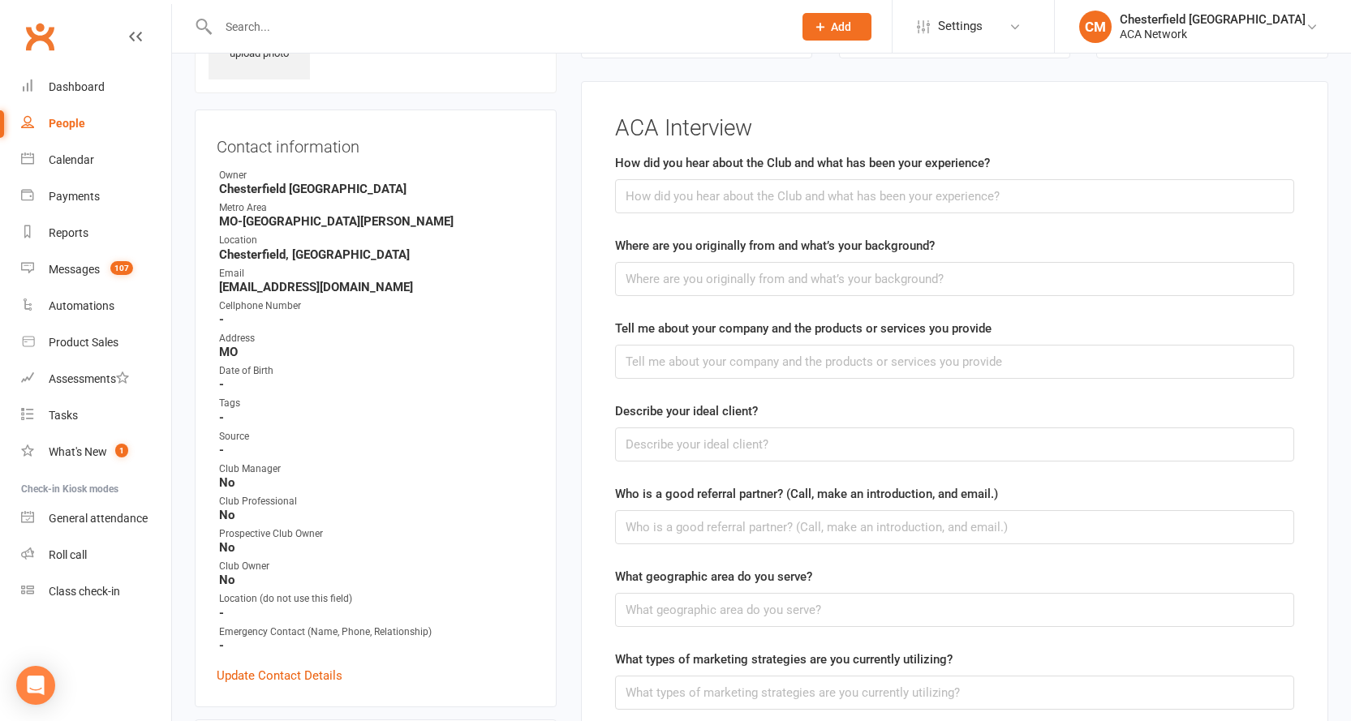
click at [678, 411] on label "Describe your ideal client?" at bounding box center [686, 411] width 143 height 19
copy label "your"
click at [734, 493] on label "Who is a good referral partner? (Call, make an introduction, and email.)" at bounding box center [806, 493] width 383 height 19
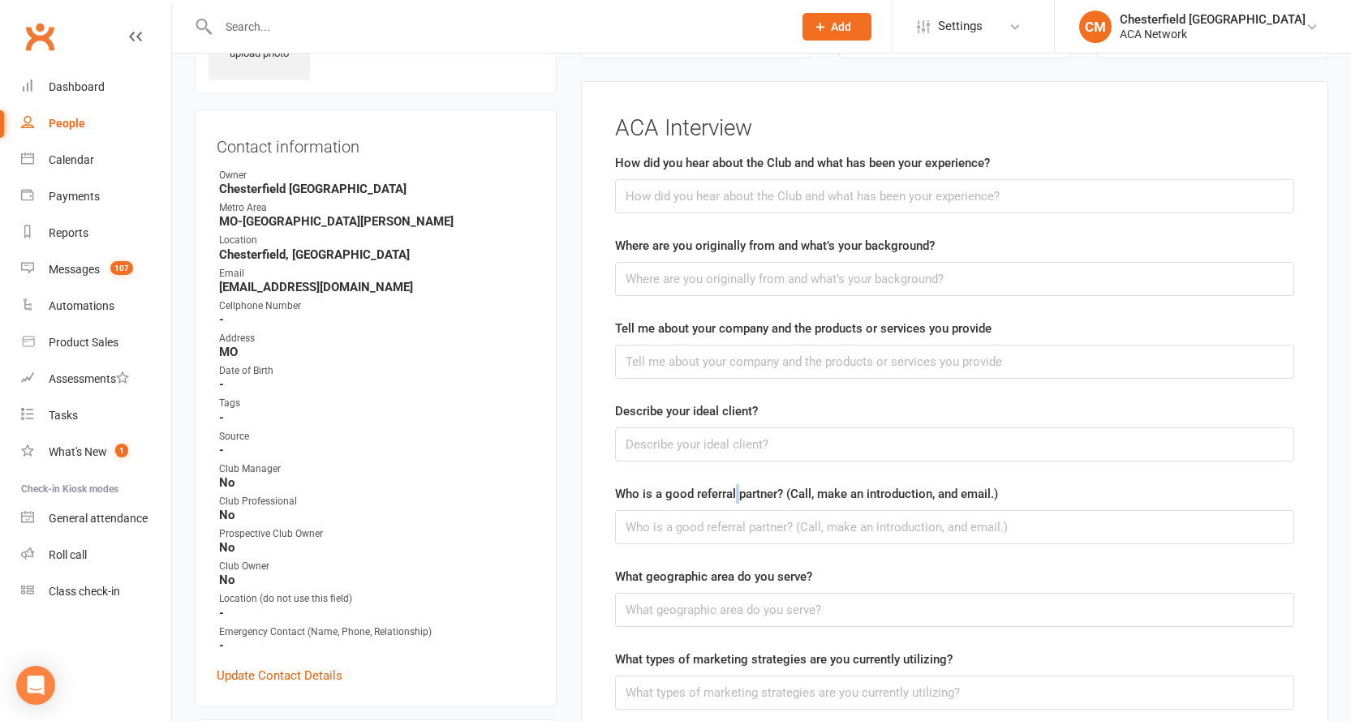
click at [734, 493] on label "Who is a good referral partner? (Call, make an introduction, and email.)" at bounding box center [806, 493] width 383 height 19
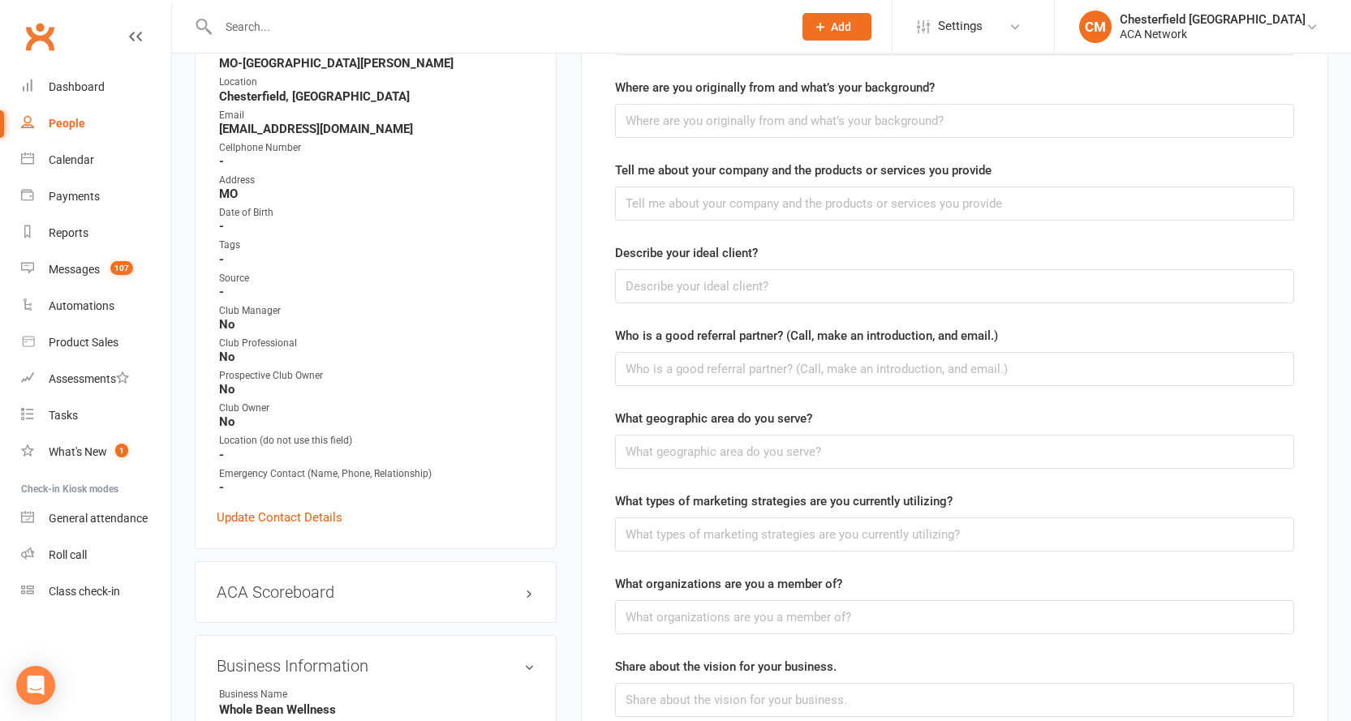
scroll to position [355, 0]
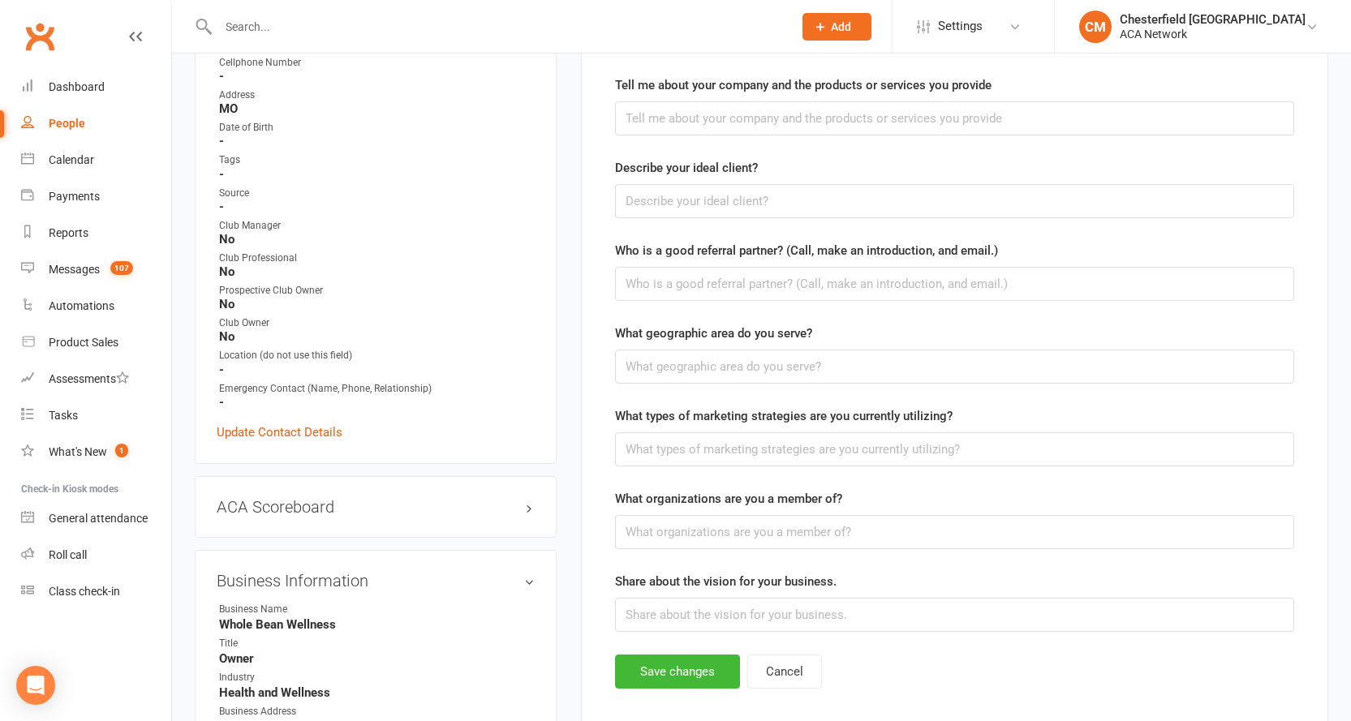
click at [732, 333] on label "What geographic area do you serve?" at bounding box center [713, 333] width 197 height 19
click at [660, 416] on label "What types of marketing strategies are you currently utilizing?" at bounding box center [783, 415] width 337 height 19
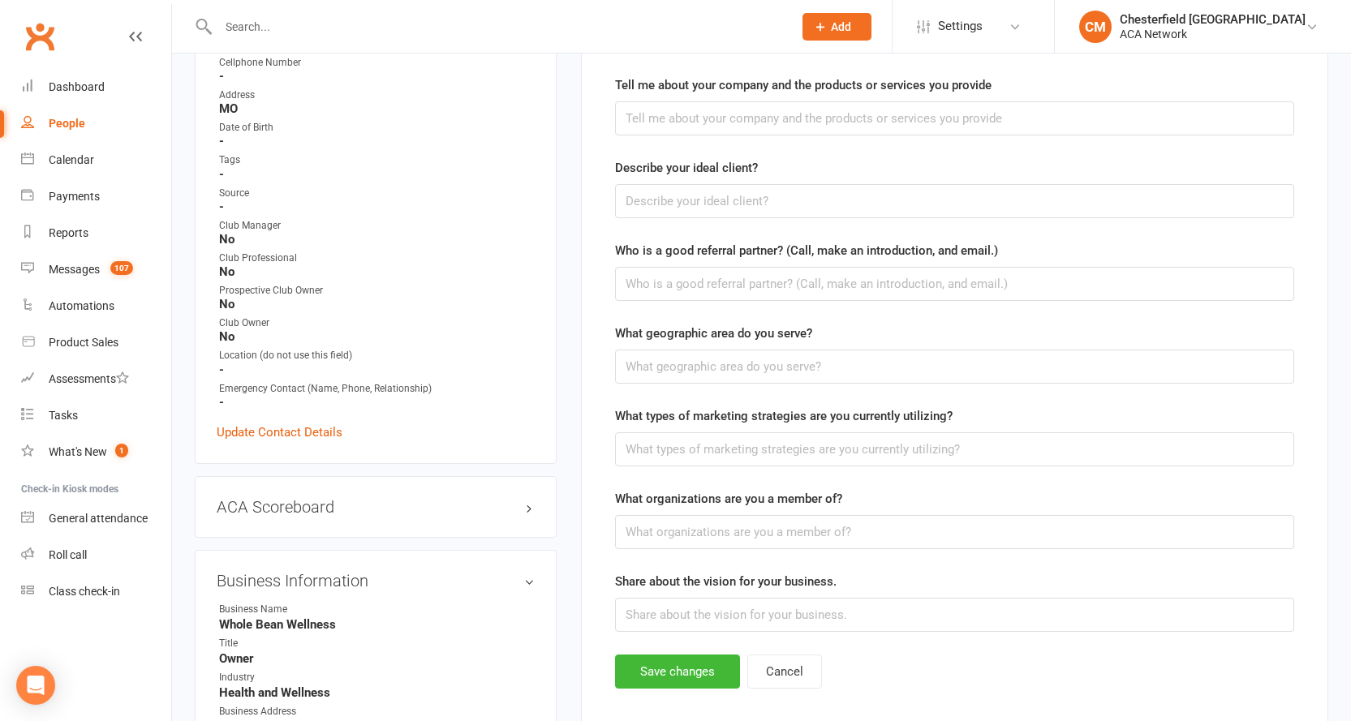
click at [660, 416] on label "What types of marketing strategies are you currently utilizing?" at bounding box center [783, 415] width 337 height 19
copy label "types"
click at [802, 501] on label "What organizations are you a member of?" at bounding box center [728, 498] width 227 height 19
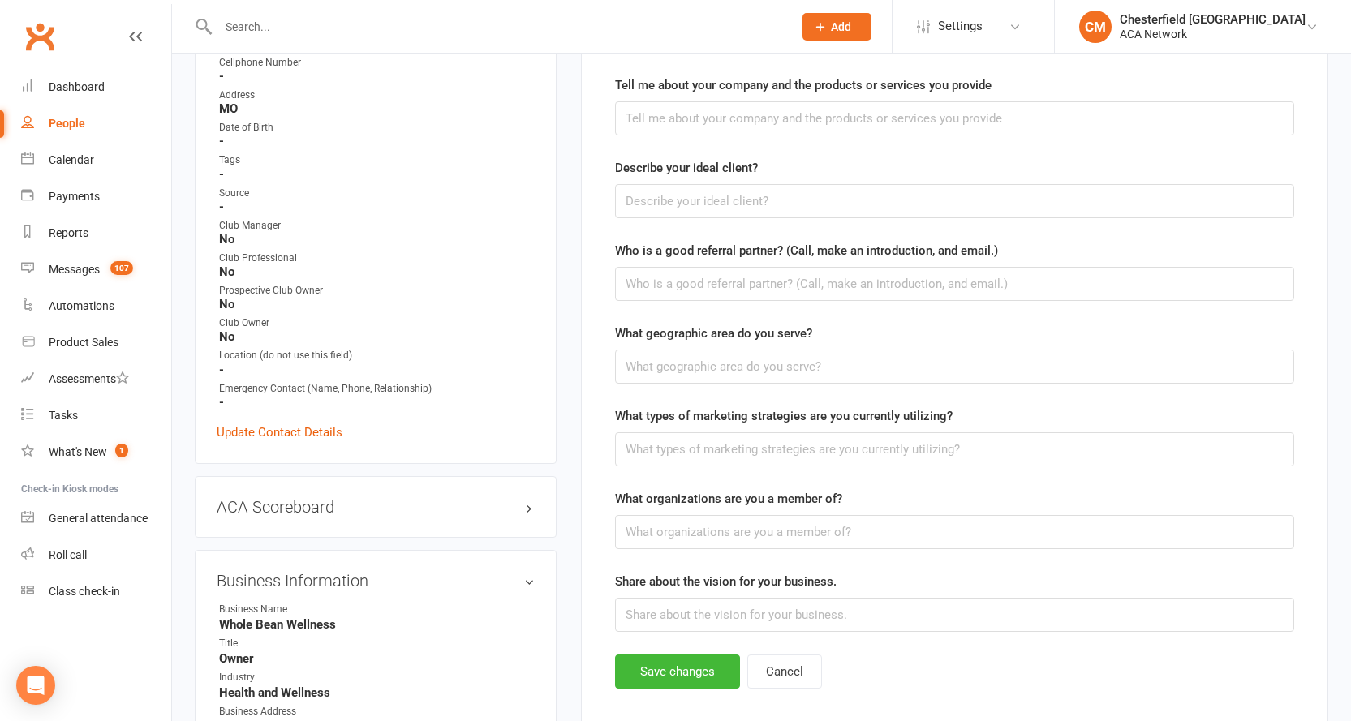
copy label "member"
click at [716, 583] on label "Share about the vision for your business." at bounding box center [725, 581] width 221 height 19
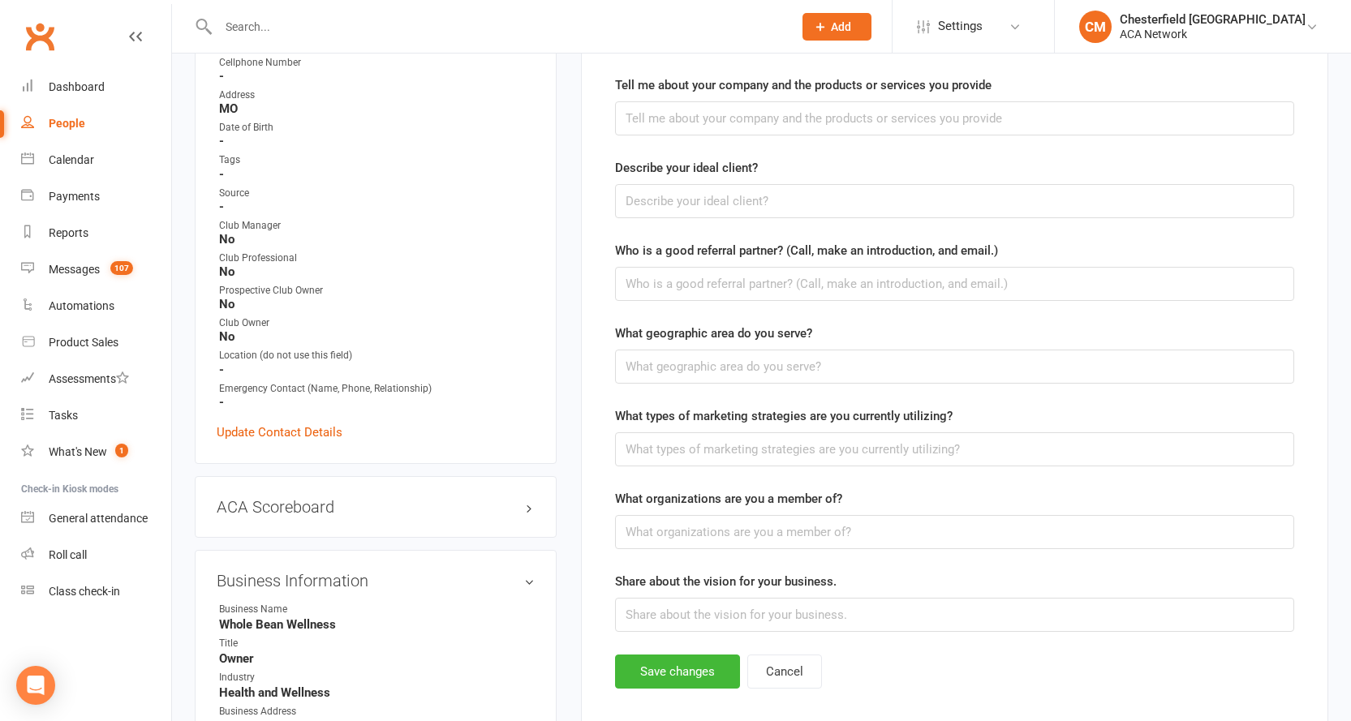
copy label "vision"
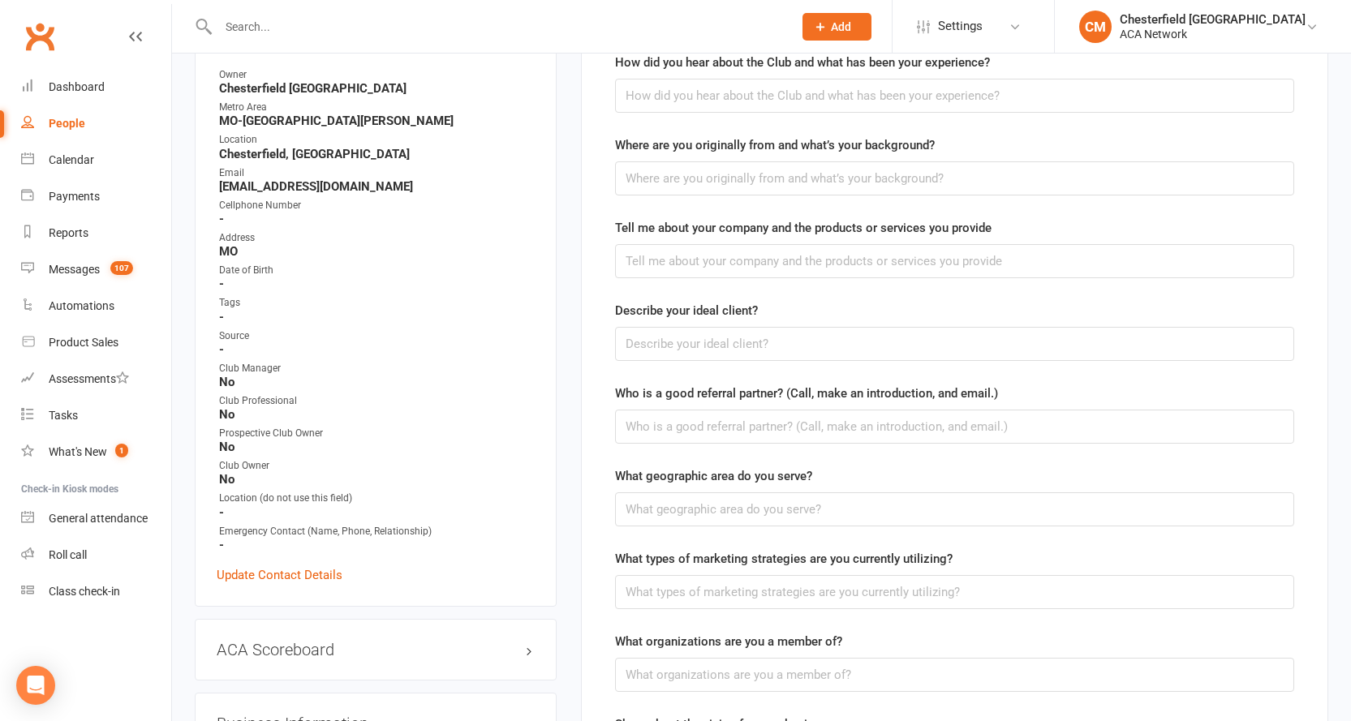
scroll to position [112, 0]
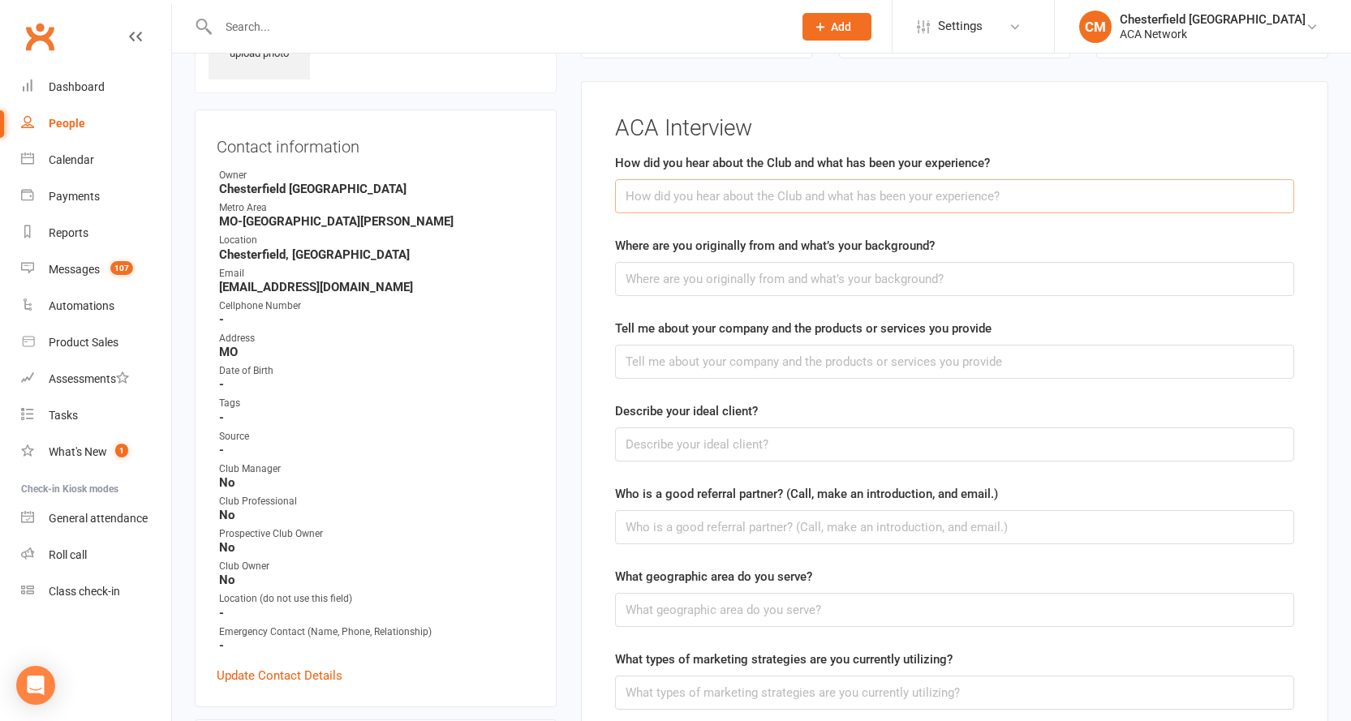
click at [757, 203] on input "text" at bounding box center [954, 196] width 679 height 34
paste input "[PERSON_NAME] about the ACA from two people: [PERSON_NAME] recommended her and …"
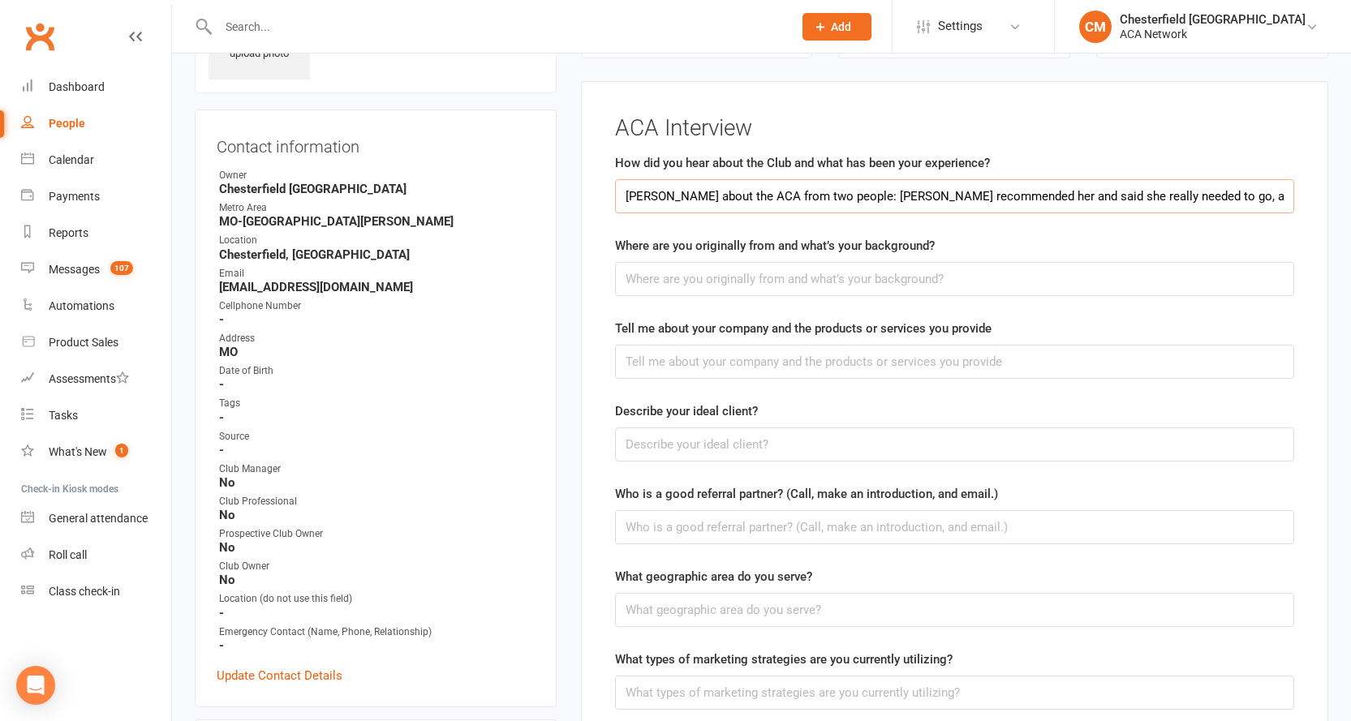
scroll to position [0, 1318]
type input "[PERSON_NAME] about the ACA from two people: [PERSON_NAME] recommended her and …"
click at [707, 275] on input "text" at bounding box center [954, 279] width 679 height 34
paste input "[PERSON_NAME] is originally from [US_STATE] and has lived in [US_STATE] for abo…"
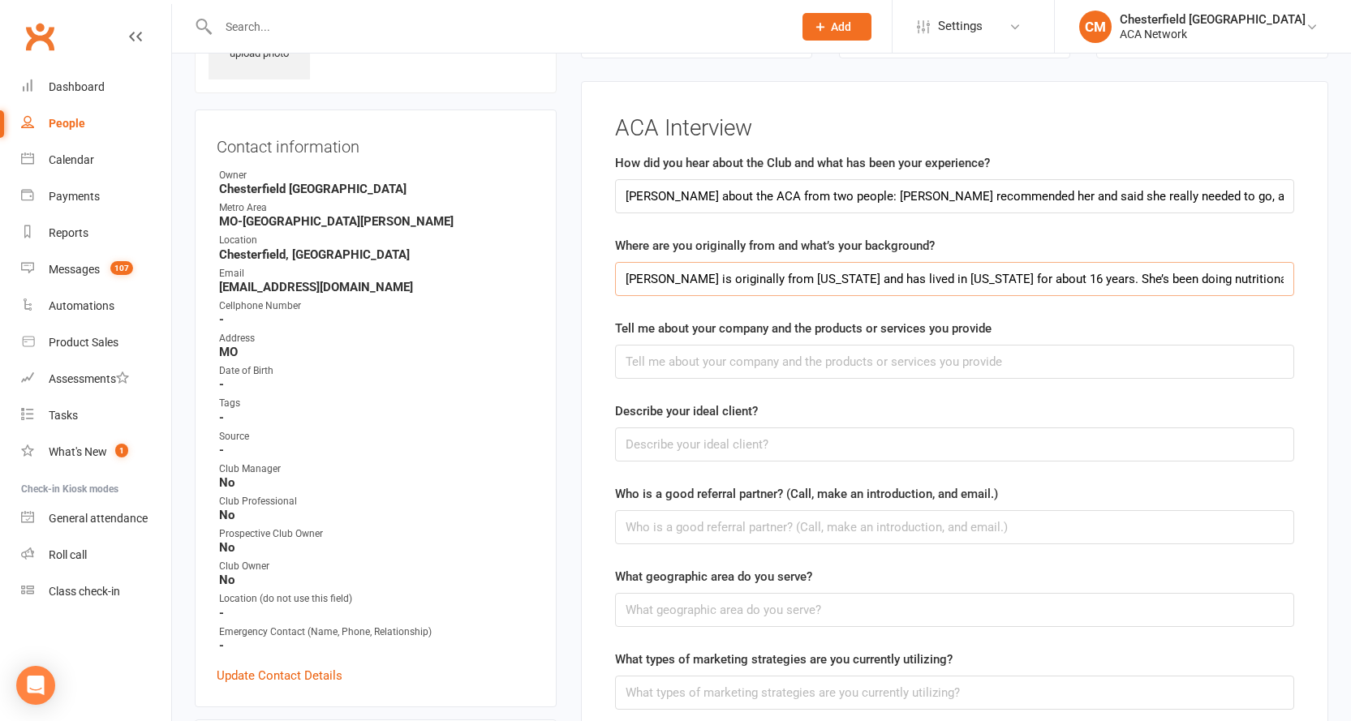
scroll to position [0, 851]
type input "[PERSON_NAME] is originally from [US_STATE] and has lived in [US_STATE] for abo…"
click at [694, 368] on input "text" at bounding box center [954, 362] width 679 height 34
paste input "Her company is called "Whole Being Wellness." She takes an in-depth, personaliz…"
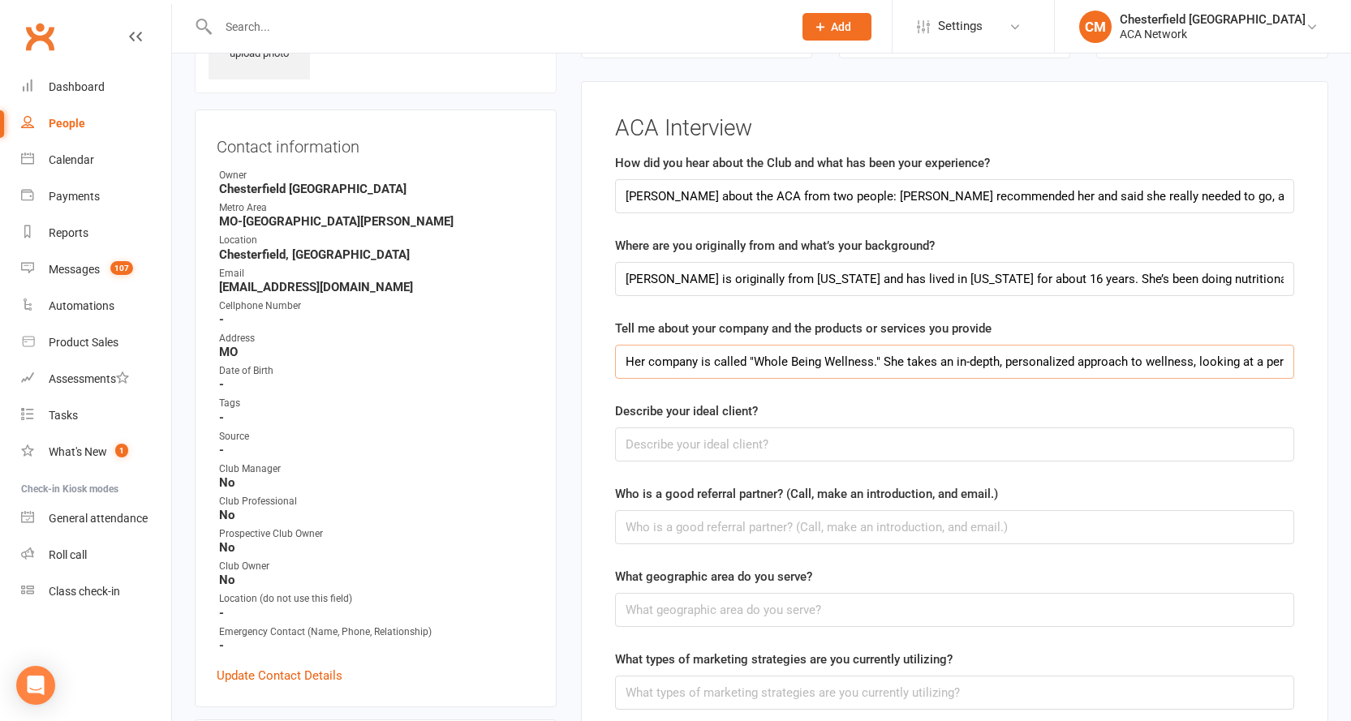
scroll to position [0, 1033]
drag, startPoint x: 710, startPoint y: 362, endPoint x: 696, endPoint y: 363, distance: 13.8
click at [696, 363] on input "Her company is called "Whole Being Wellness." She takes an in-depth, personaliz…" at bounding box center [954, 362] width 679 height 34
click at [760, 365] on input "Her company is called "Whole Being Wellness." She takes an in-depth, personaliz…" at bounding box center [954, 362] width 679 height 34
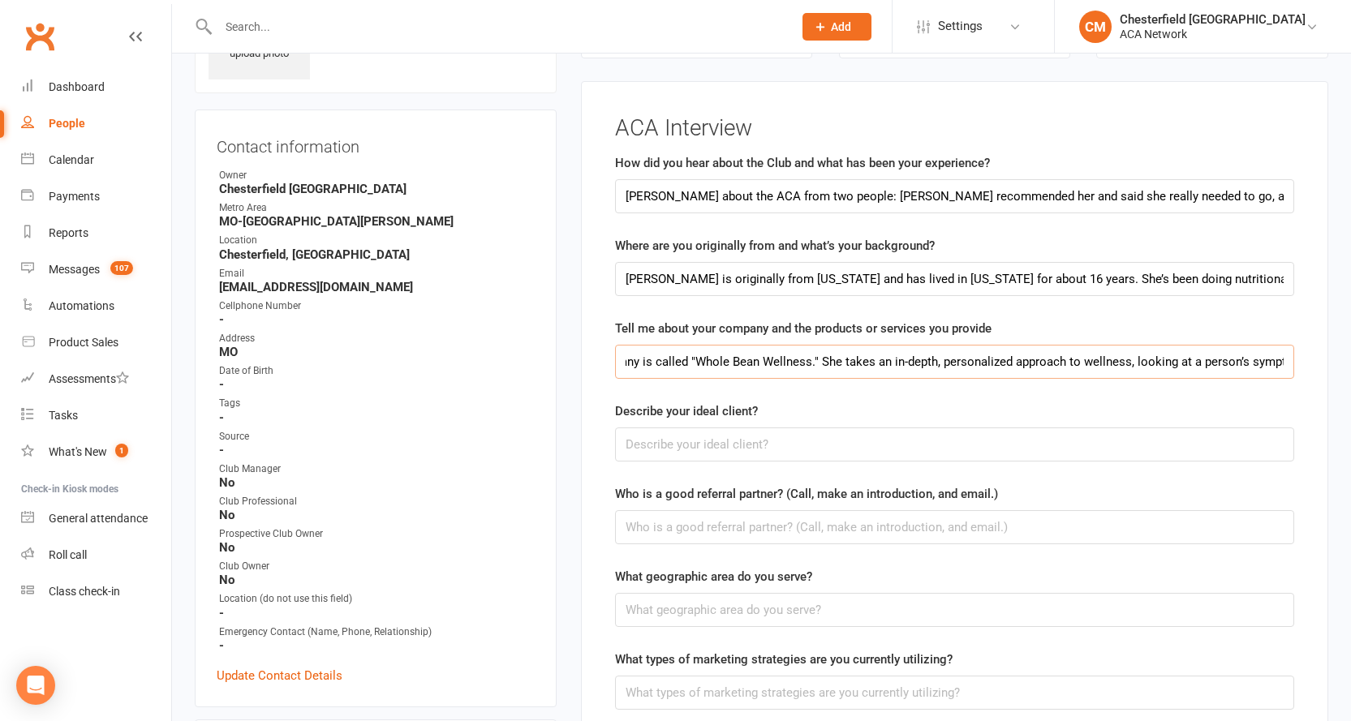
type input "Her company is called "Whole Bean Wellness." She takes an in-depth, personalize…"
click at [717, 447] on input "text" at bounding box center [954, 445] width 679 height 34
paste input "[PERSON_NAME]’s ideal clients are women struggling with hormones, weight, and f…"
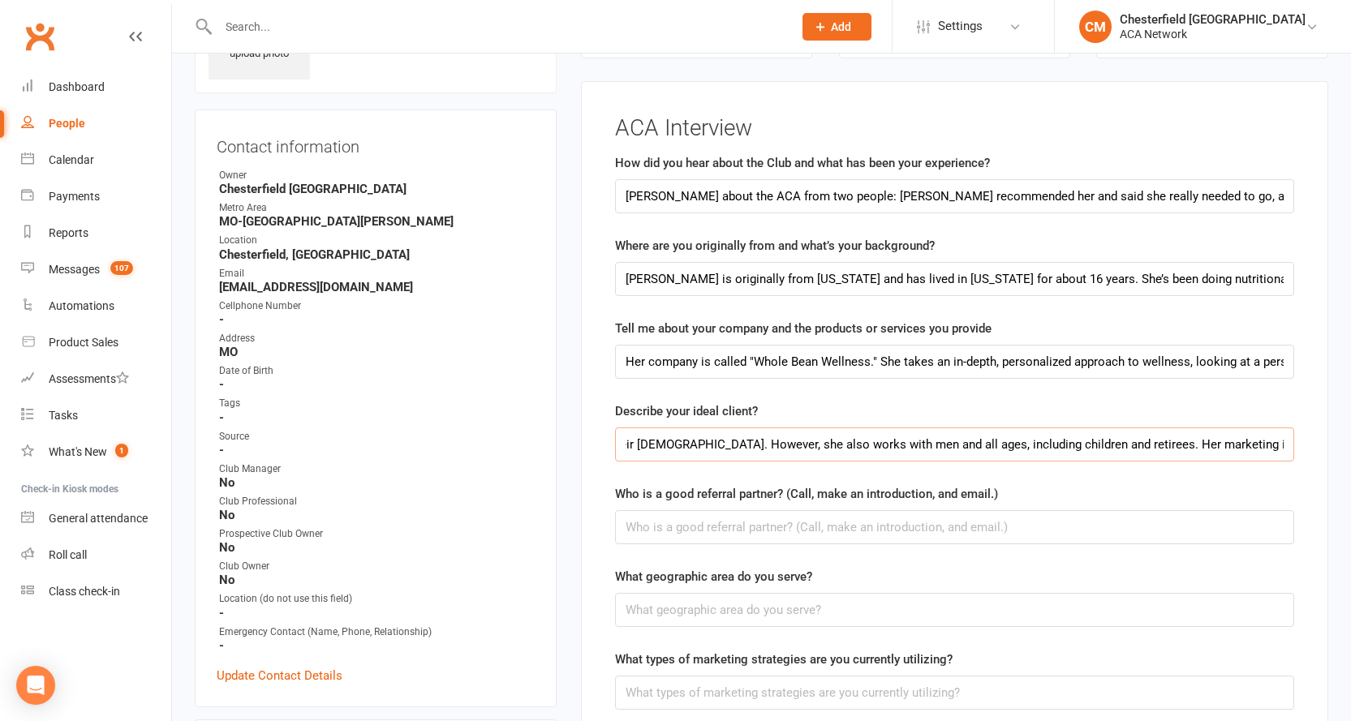
type input "[PERSON_NAME]’s ideal clients are women struggling with hormones, weight, and f…"
click at [736, 531] on input "text" at bounding box center [954, 527] width 679 height 34
paste input "She is looking for referral partners in the wellness industry who offer service…"
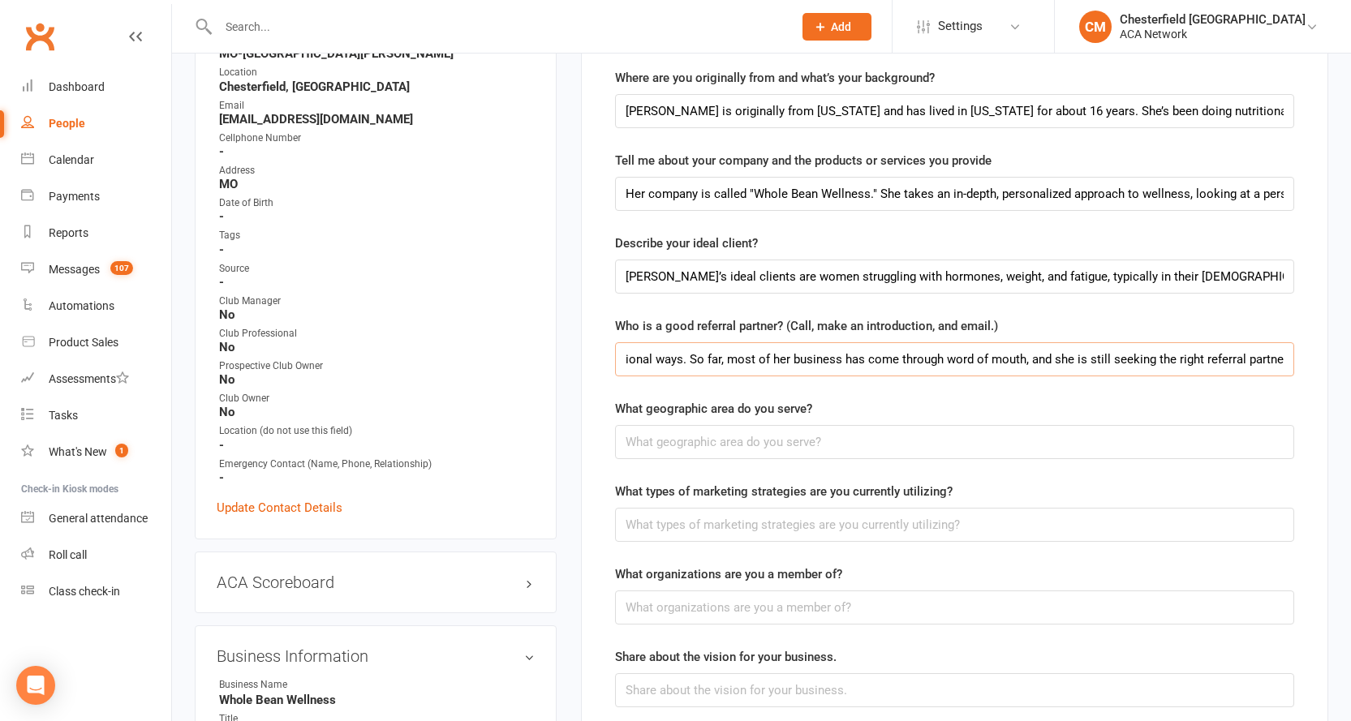
scroll to position [355, 0]
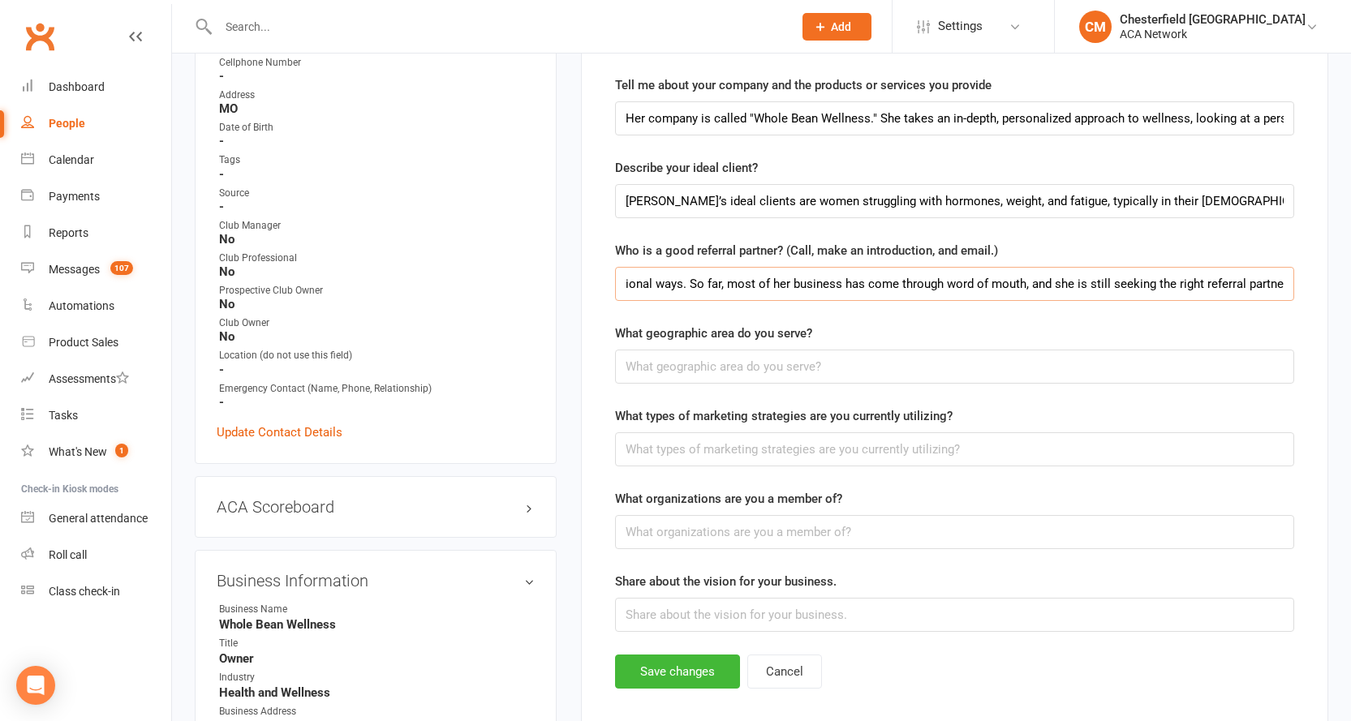
type input "She is looking for referral partners in the wellness industry who offer service…"
click at [743, 366] on input "text" at bounding box center [954, 367] width 679 height 34
click at [733, 362] on input "text" at bounding box center [954, 367] width 679 height 34
paste input "[PERSON_NAME] is virtual and serves clients in her local area (mainly through w…"
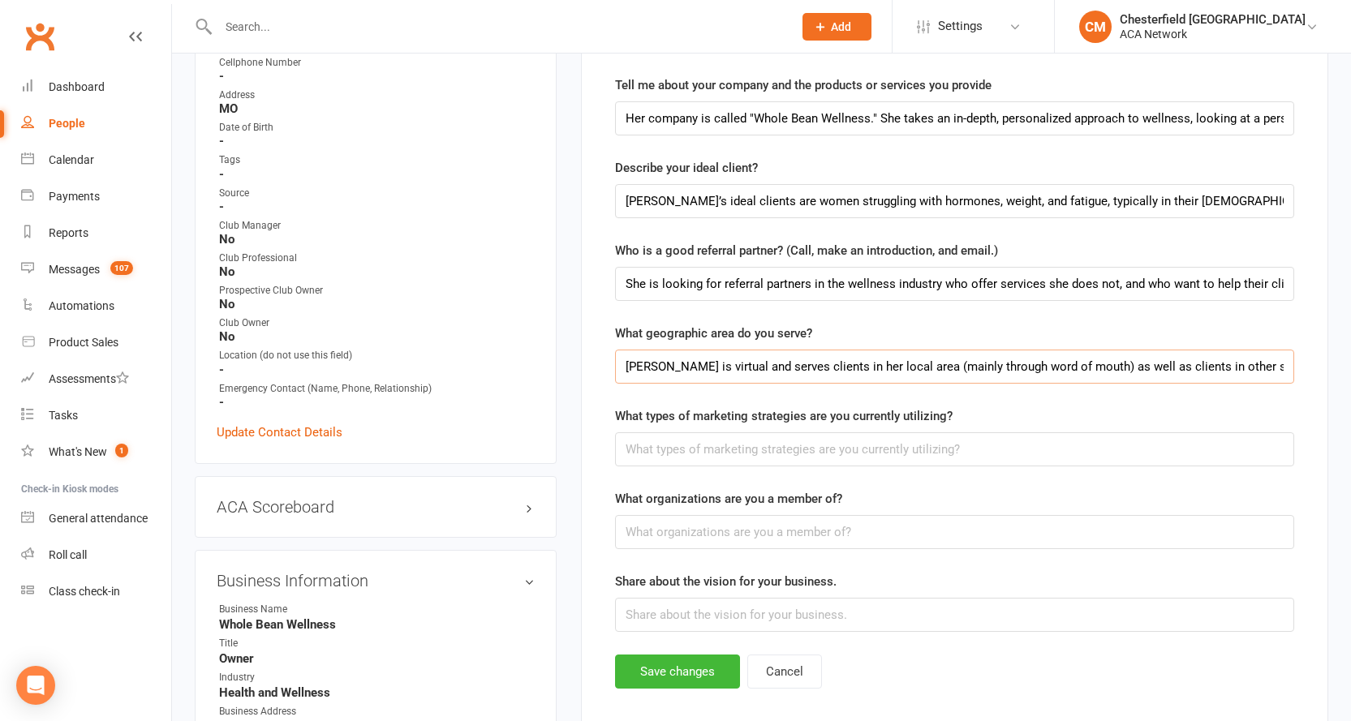
type input "[PERSON_NAME] is virtual and serves clients in her local area (mainly through w…"
click at [725, 452] on input "text" at bounding box center [954, 449] width 679 height 34
paste input "She is currently using social media and a lead capture through a product-based …"
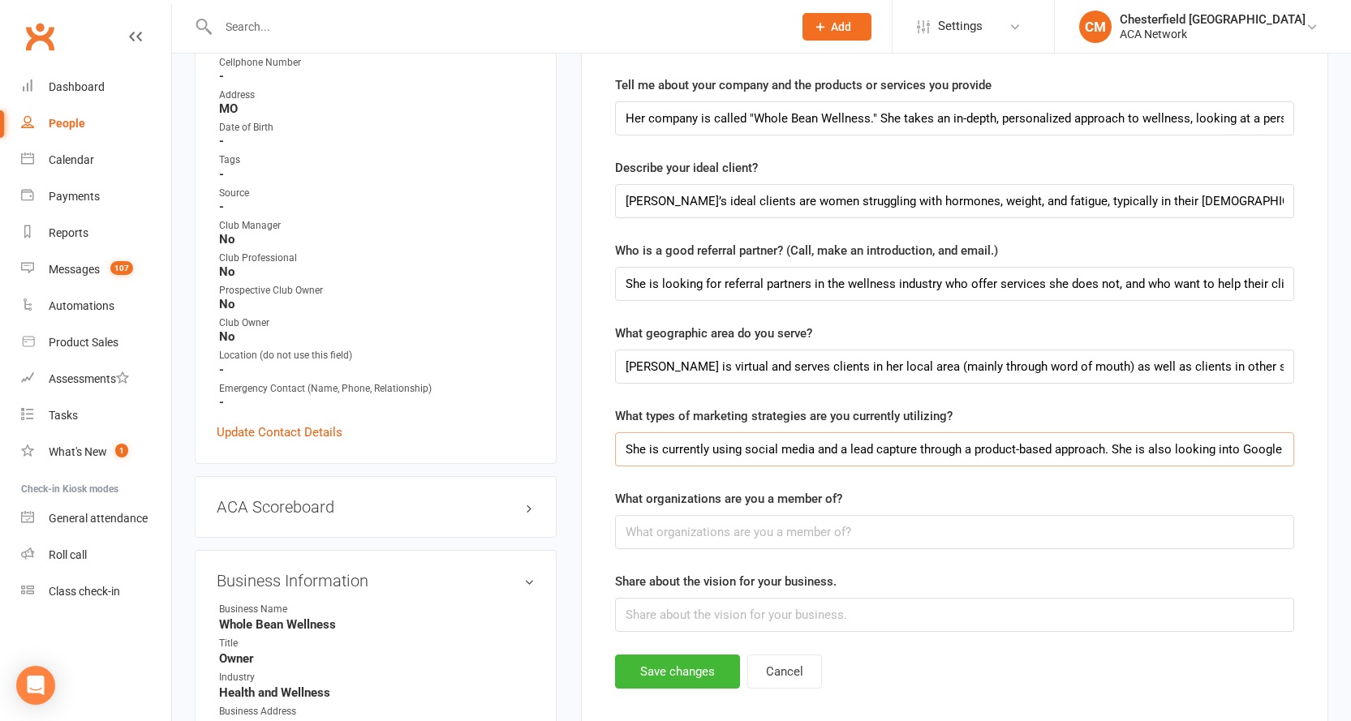
scroll to position [0, 361]
type input "She is currently using social media and a lead capture through a product-based …"
click at [724, 536] on input "text" at bounding box center [954, 532] width 679 height 34
click at [831, 536] on input "text" at bounding box center [954, 532] width 679 height 34
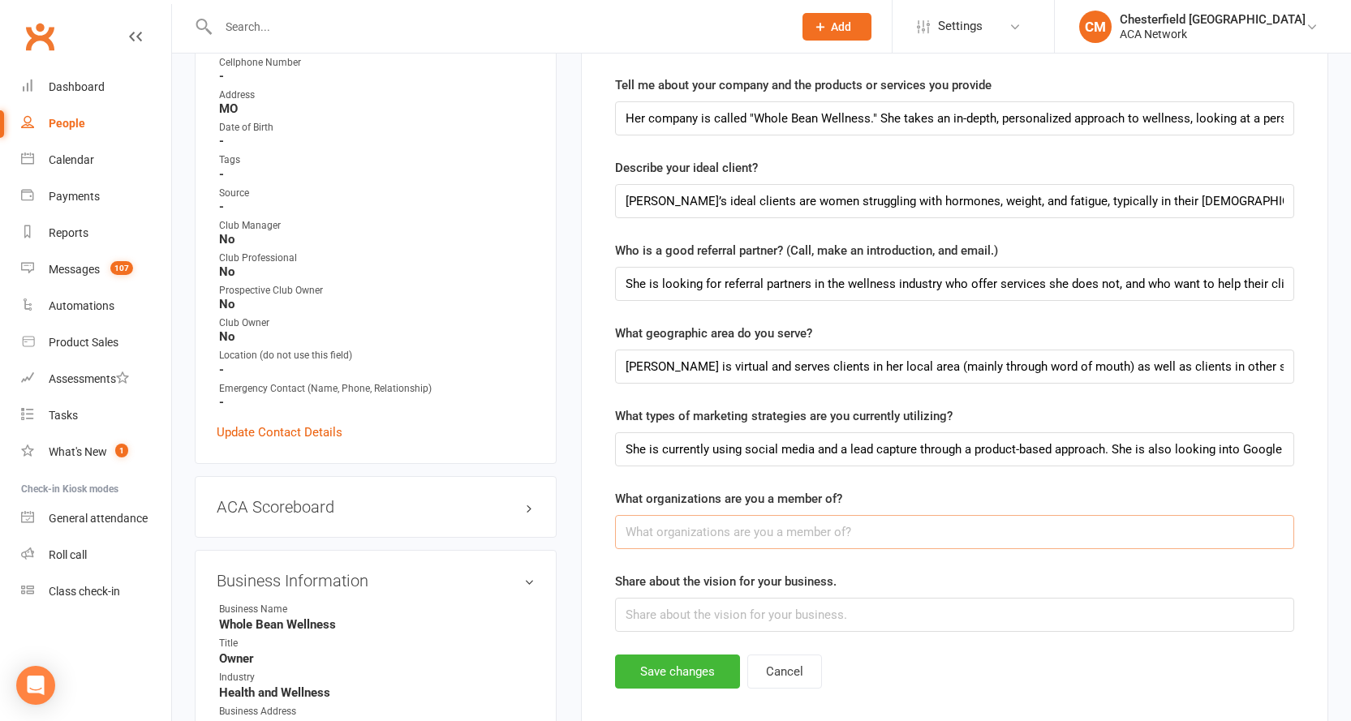
paste input "[PERSON_NAME] is currently a member of BNI. She used to be a member of "Network…"
type input "[PERSON_NAME] is currently a member of BNI. She used to be a member of "Network…"
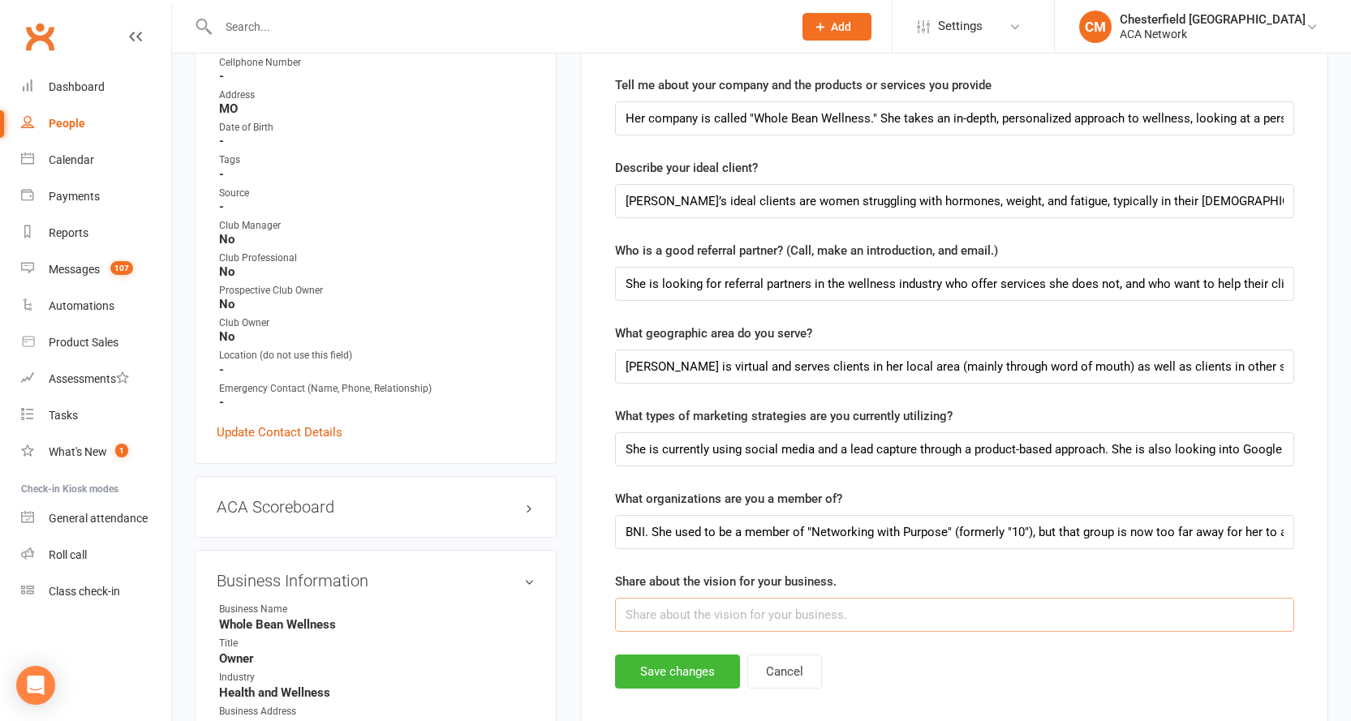
scroll to position [0, 0]
click at [883, 608] on input "text" at bounding box center [954, 615] width 679 height 34
click at [721, 614] on input "text" at bounding box center [954, 615] width 679 height 34
paste input "[PERSON_NAME]’s vision is to enjoy life to the fullest and help people without …"
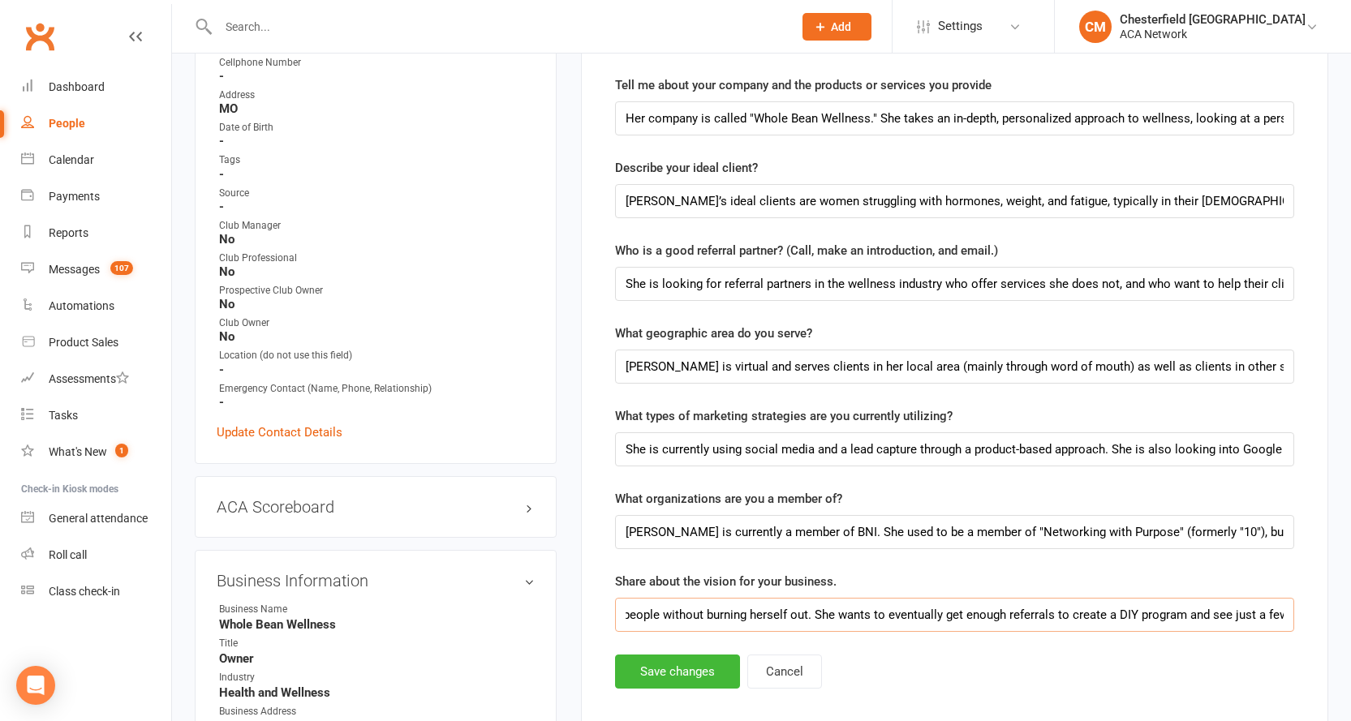
type input "[PERSON_NAME]’s vision is to enjoy life to the fullest and help people without …"
click at [922, 664] on div "Save changes Cancel" at bounding box center [954, 672] width 679 height 34
click at [685, 675] on button "Save changes" at bounding box center [677, 672] width 125 height 34
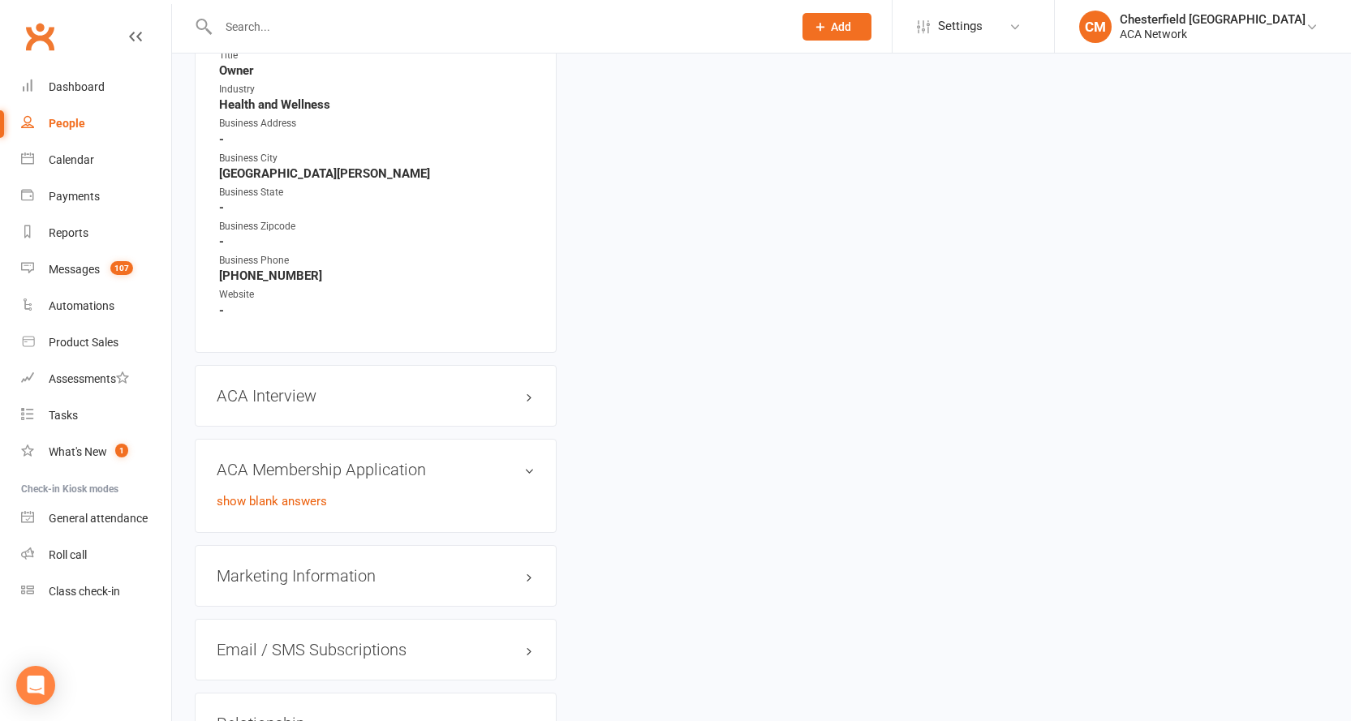
scroll to position [974, 0]
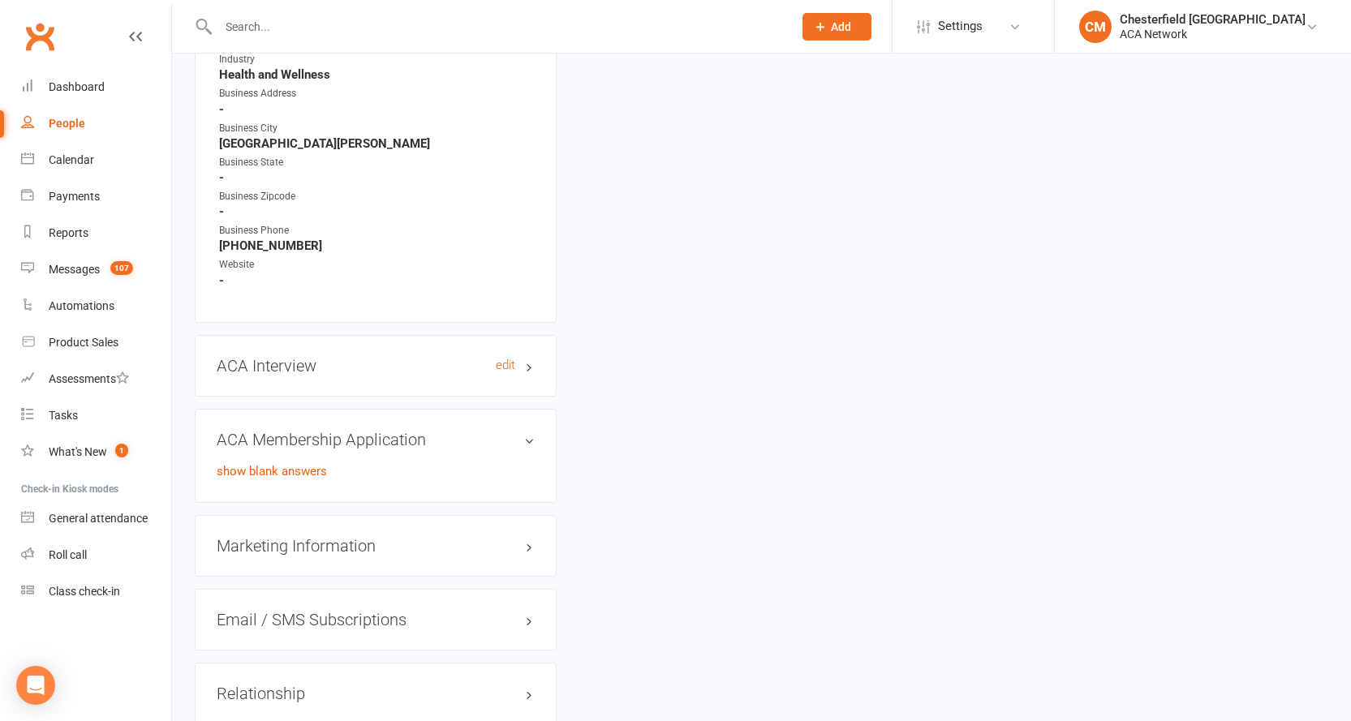
click at [533, 366] on h3 "ACA Interview edit" at bounding box center [376, 366] width 318 height 18
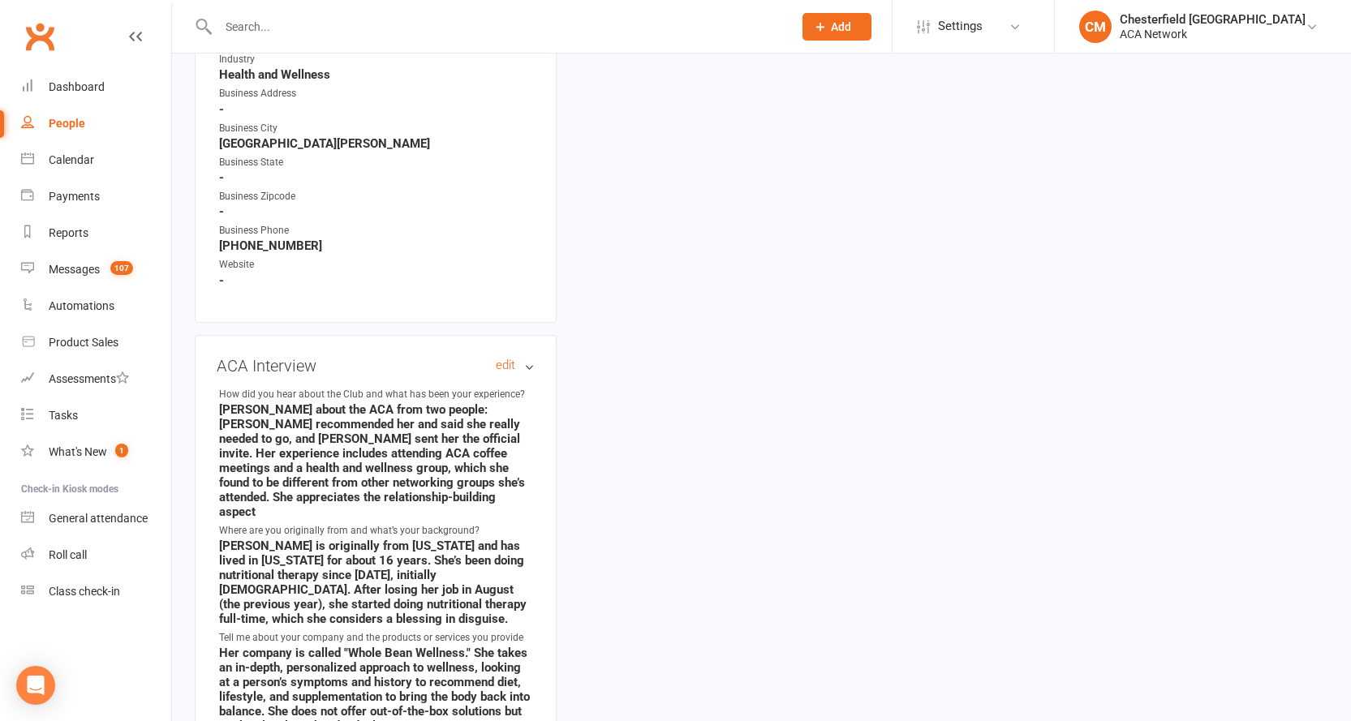
click at [525, 370] on h3 "ACA Interview edit" at bounding box center [376, 366] width 318 height 18
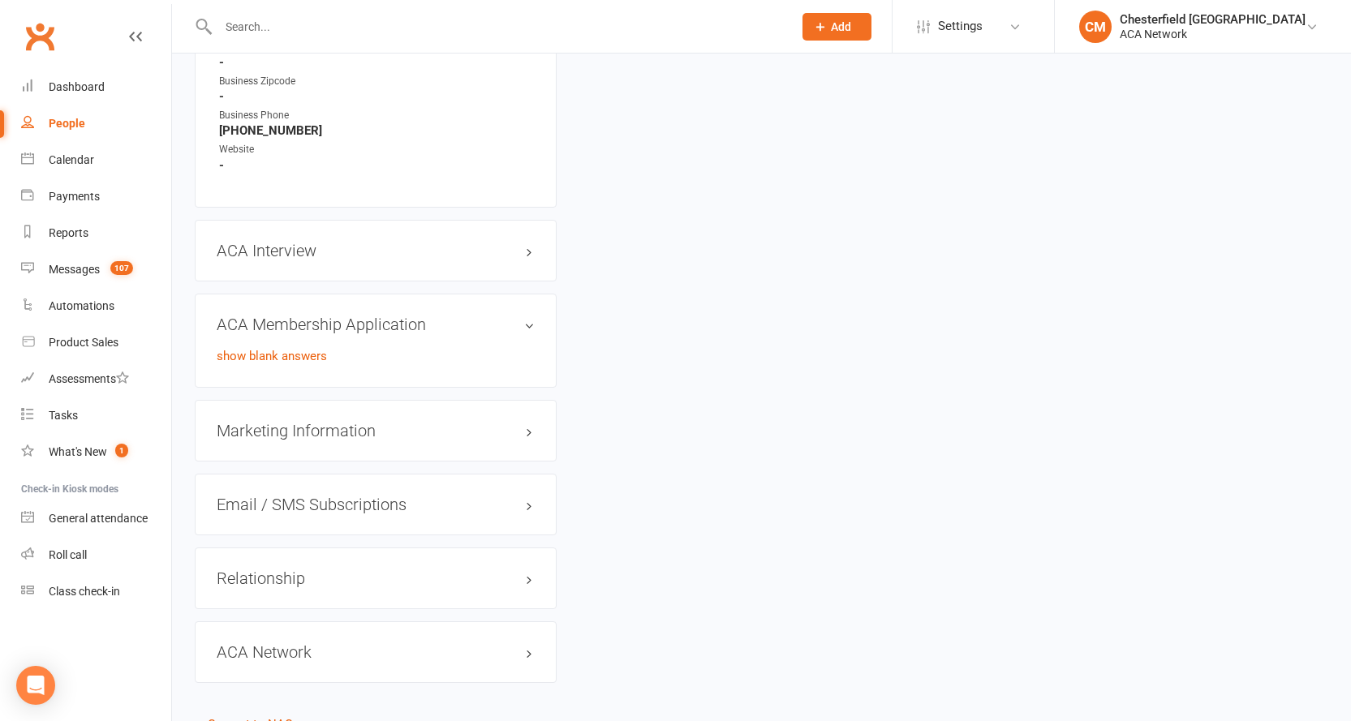
scroll to position [1085, 0]
click at [529, 436] on h3 "Marketing Information edit" at bounding box center [376, 435] width 318 height 18
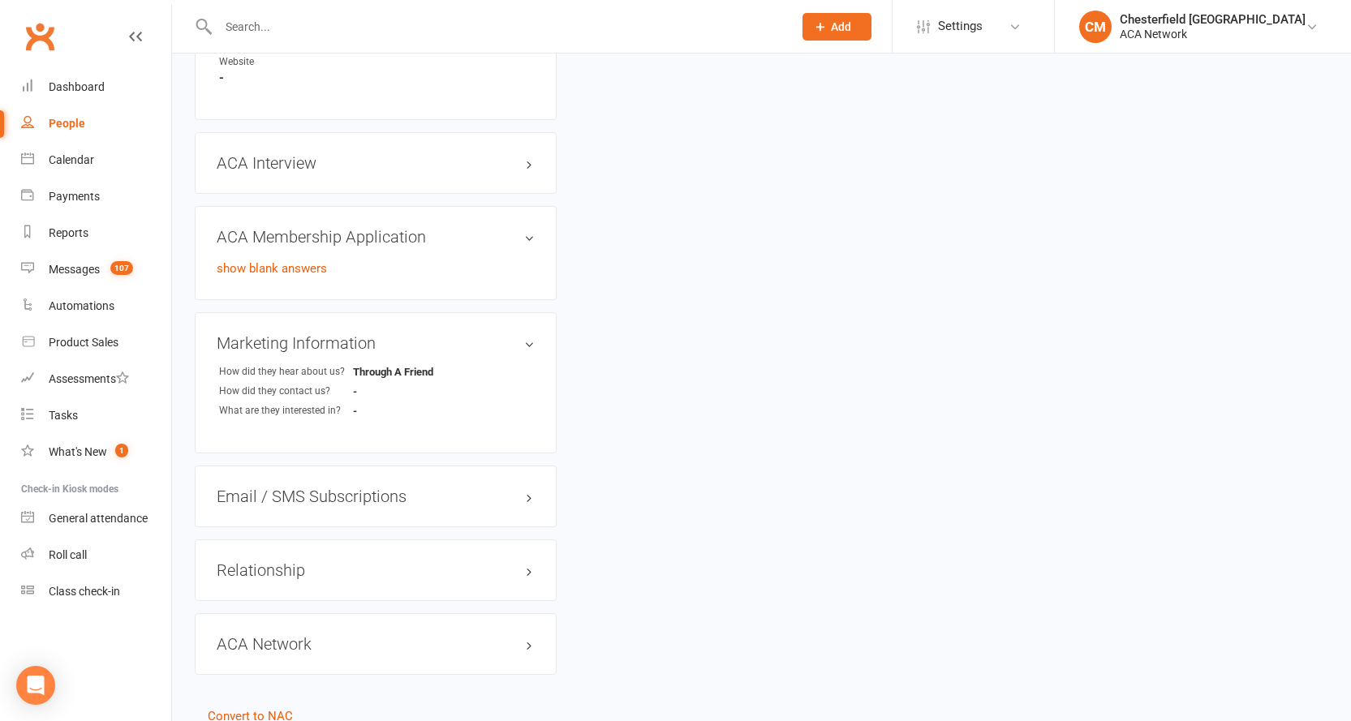
scroll to position [1245, 0]
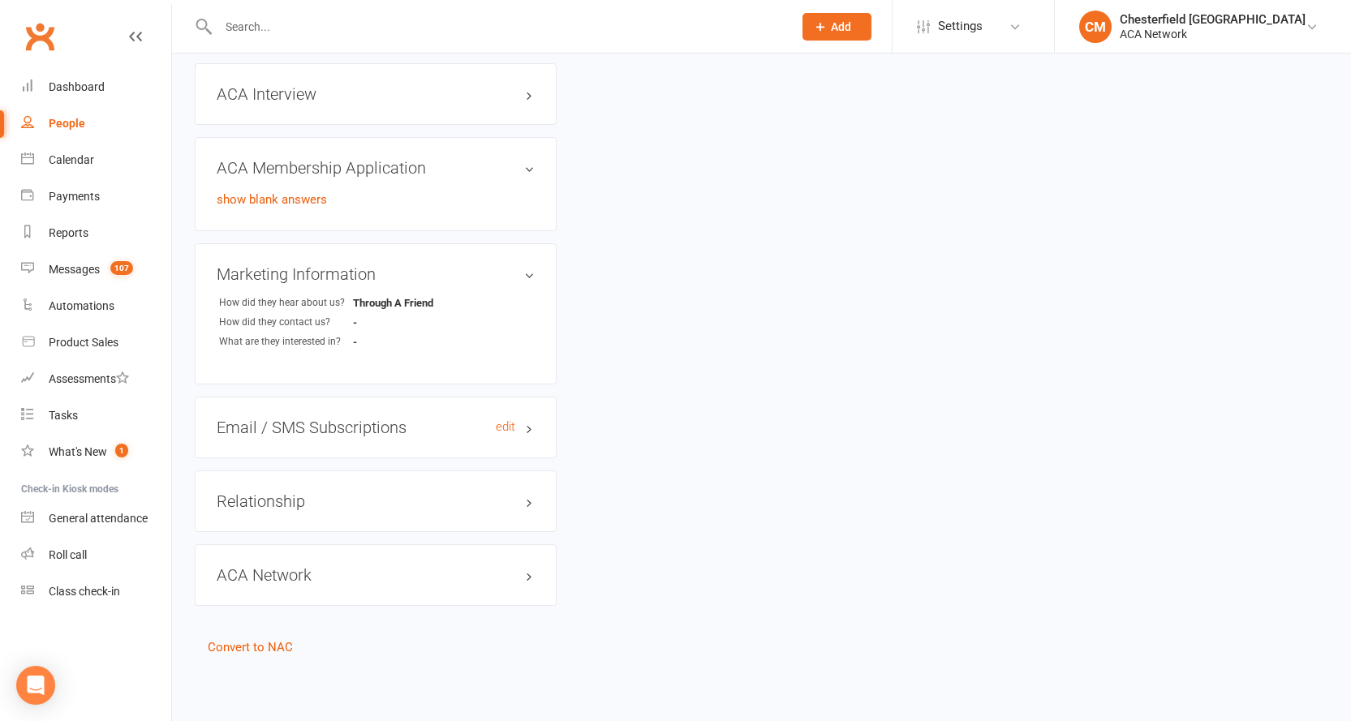
click at [531, 435] on h3 "Email / SMS Subscriptions edit" at bounding box center [376, 428] width 318 height 18
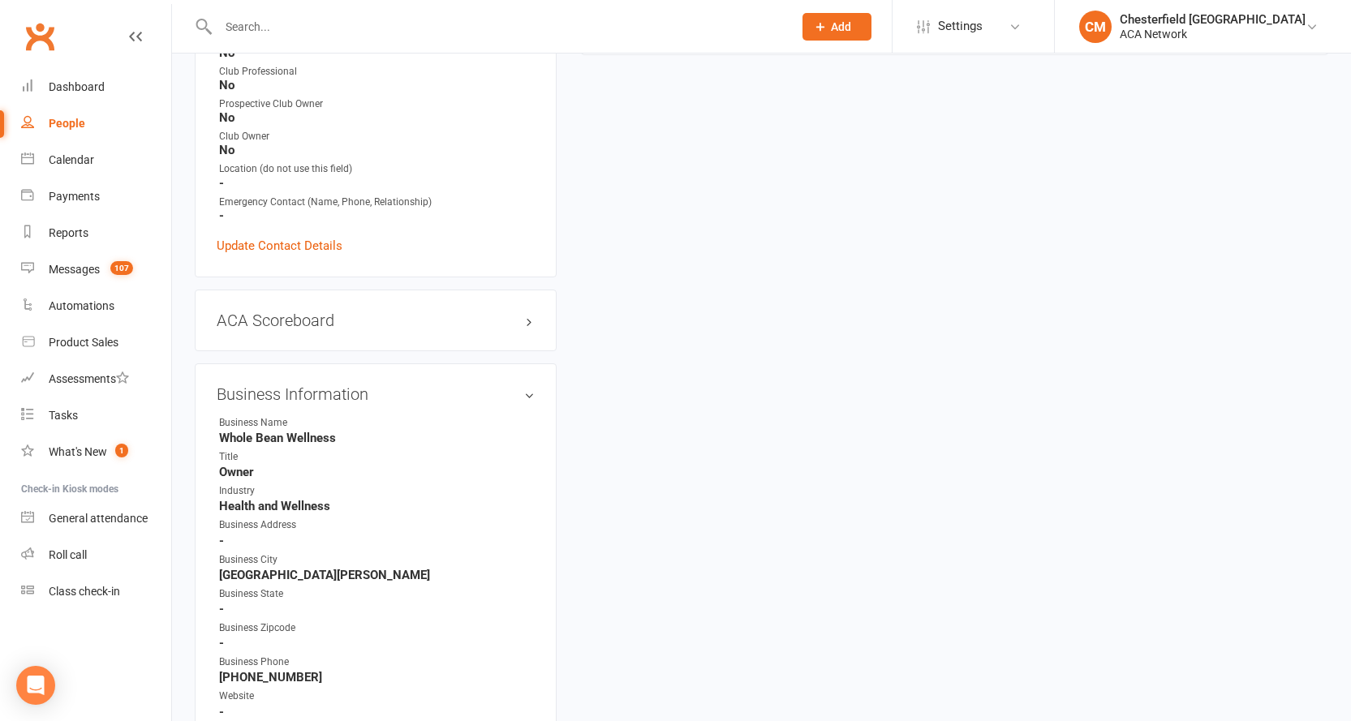
scroll to position [568, 0]
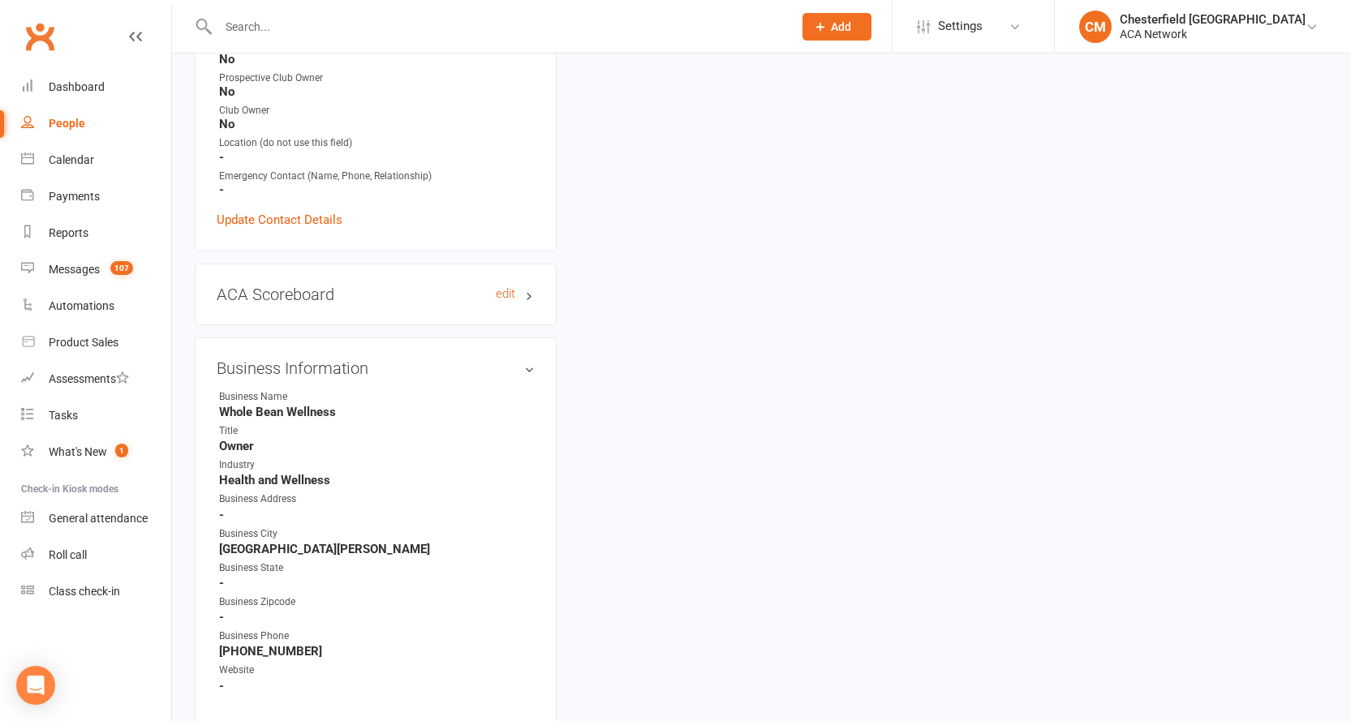
click at [528, 292] on h3 "ACA Scoreboard edit" at bounding box center [376, 295] width 318 height 18
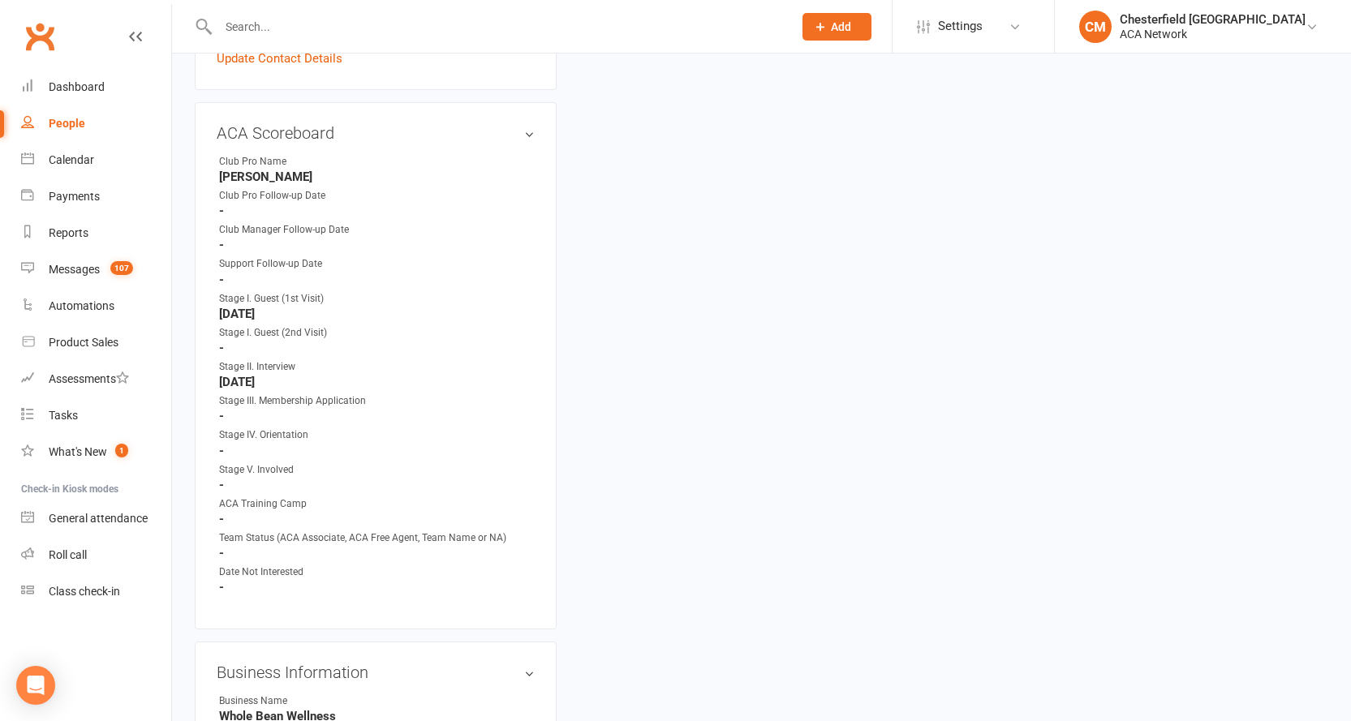
scroll to position [730, 0]
click at [511, 131] on link "edit" at bounding box center [505, 132] width 19 height 14
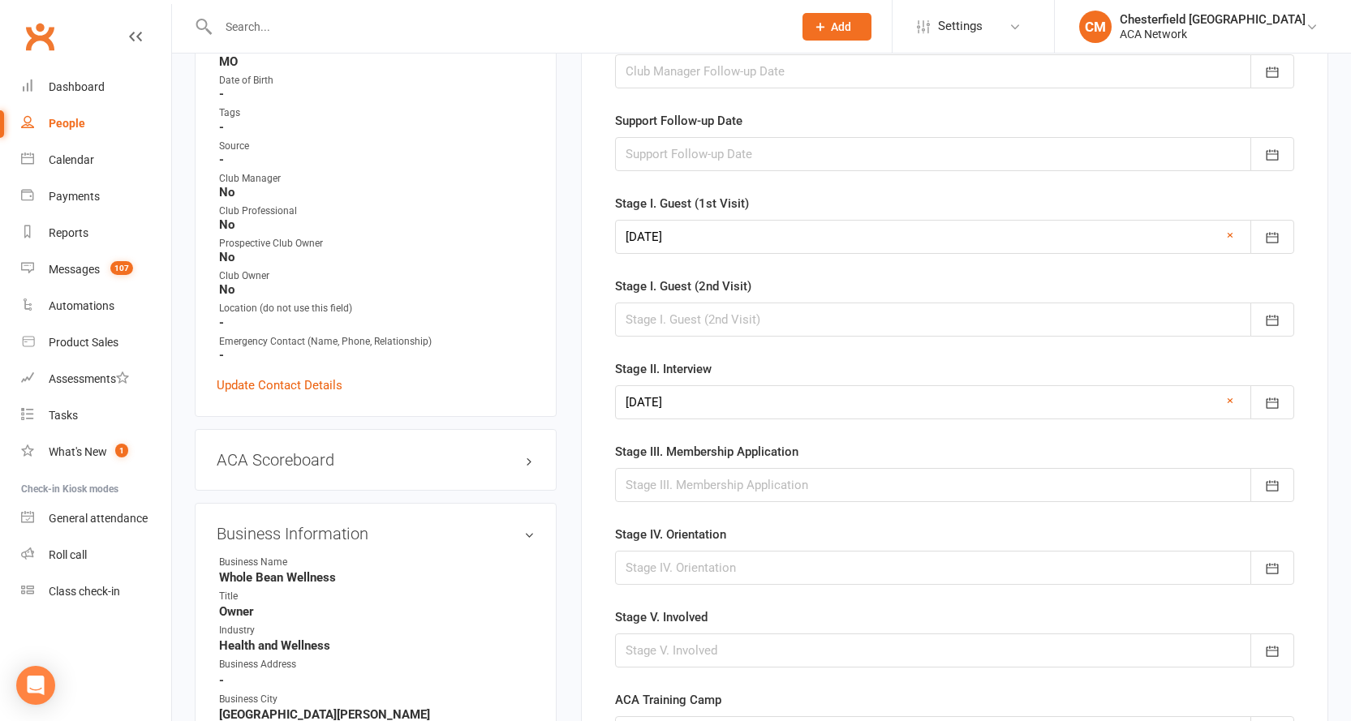
scroll to position [406, 0]
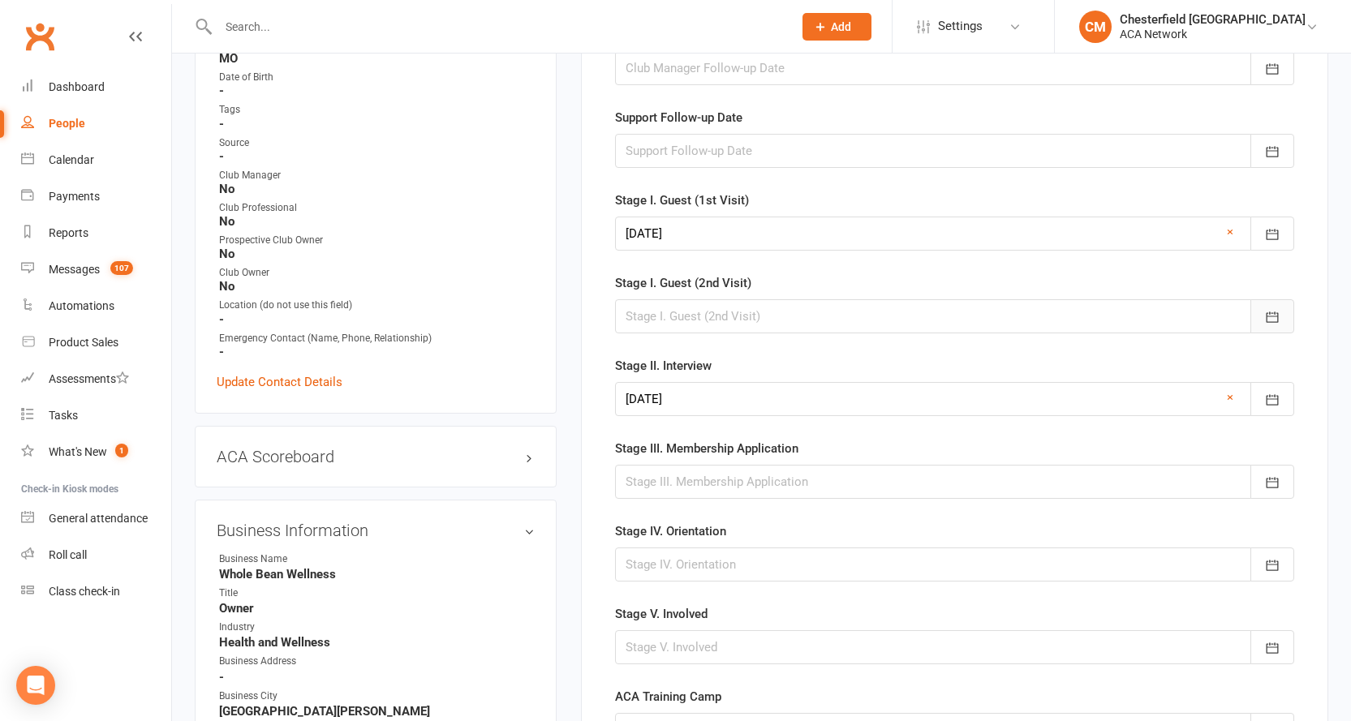
click at [1272, 320] on icon "button" at bounding box center [1272, 317] width 16 height 16
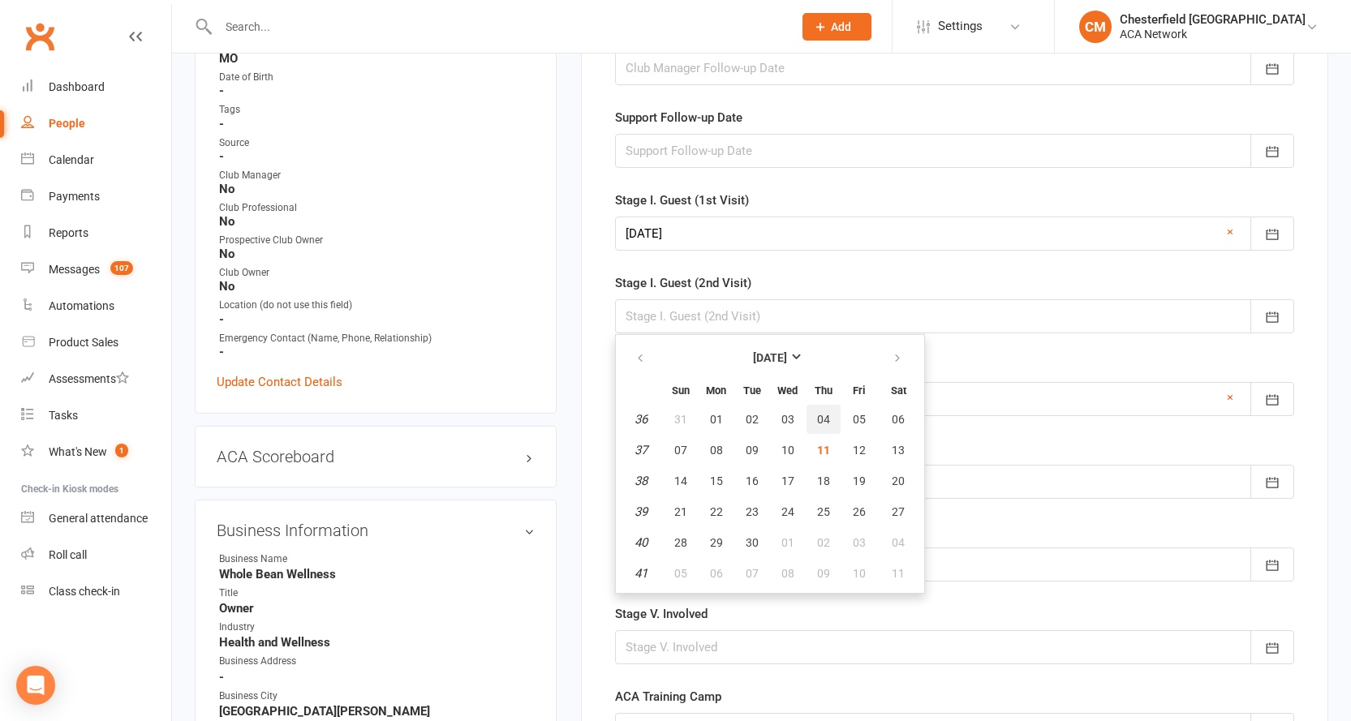
click at [828, 421] on span "04" at bounding box center [823, 419] width 13 height 13
type input "[DATE]"
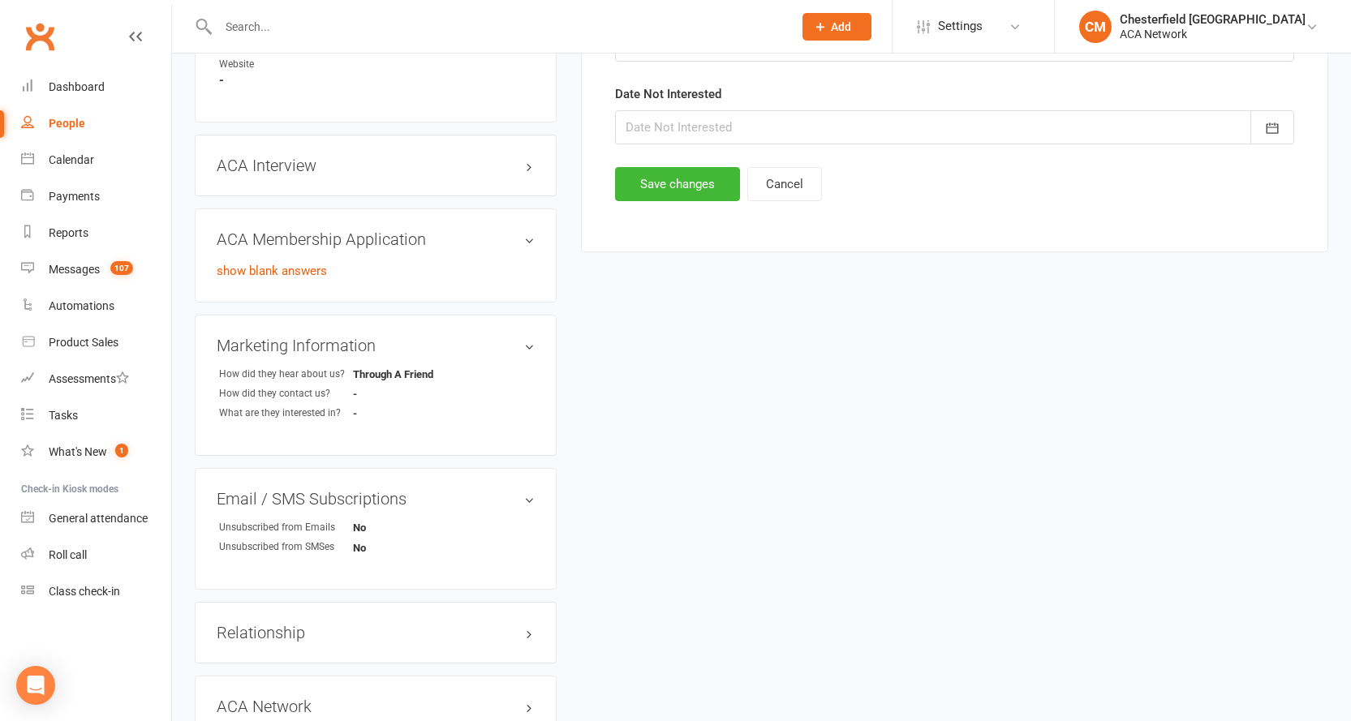
scroll to position [1143, 0]
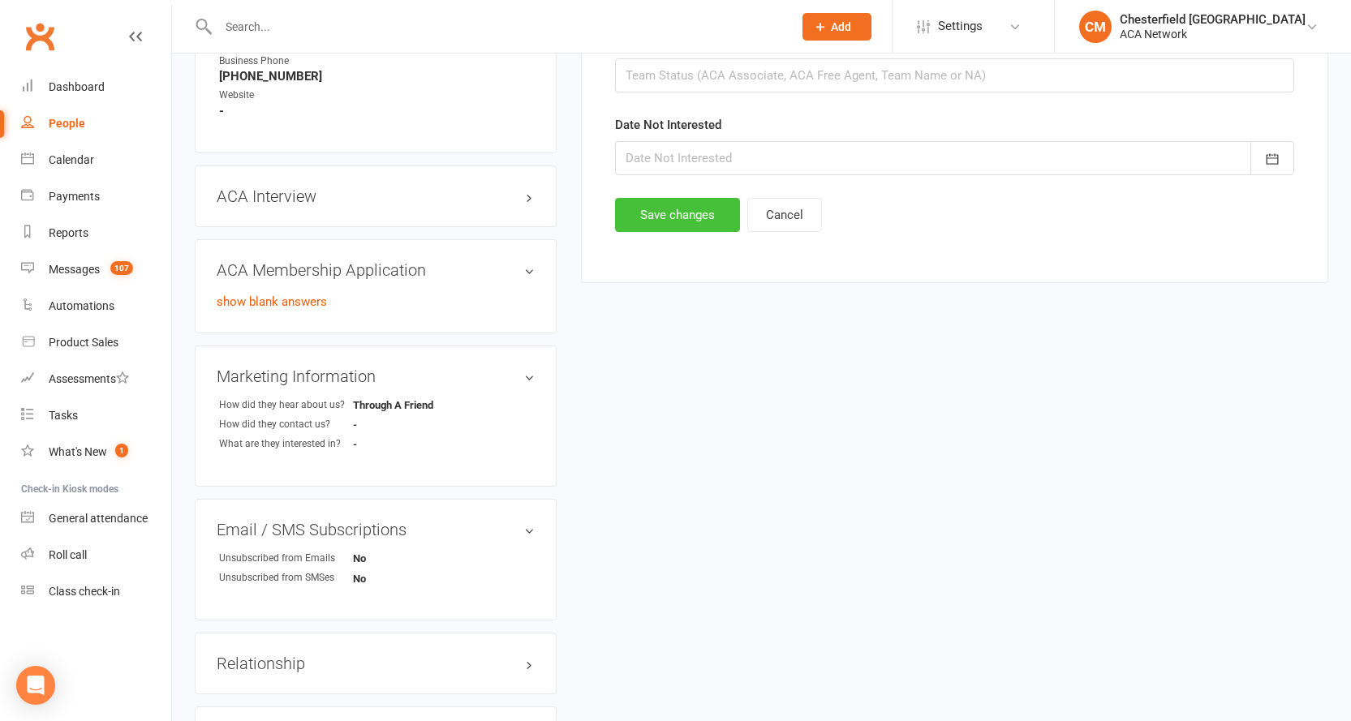
click at [683, 226] on button "Save changes" at bounding box center [677, 215] width 125 height 34
